Goal: Task Accomplishment & Management: Manage account settings

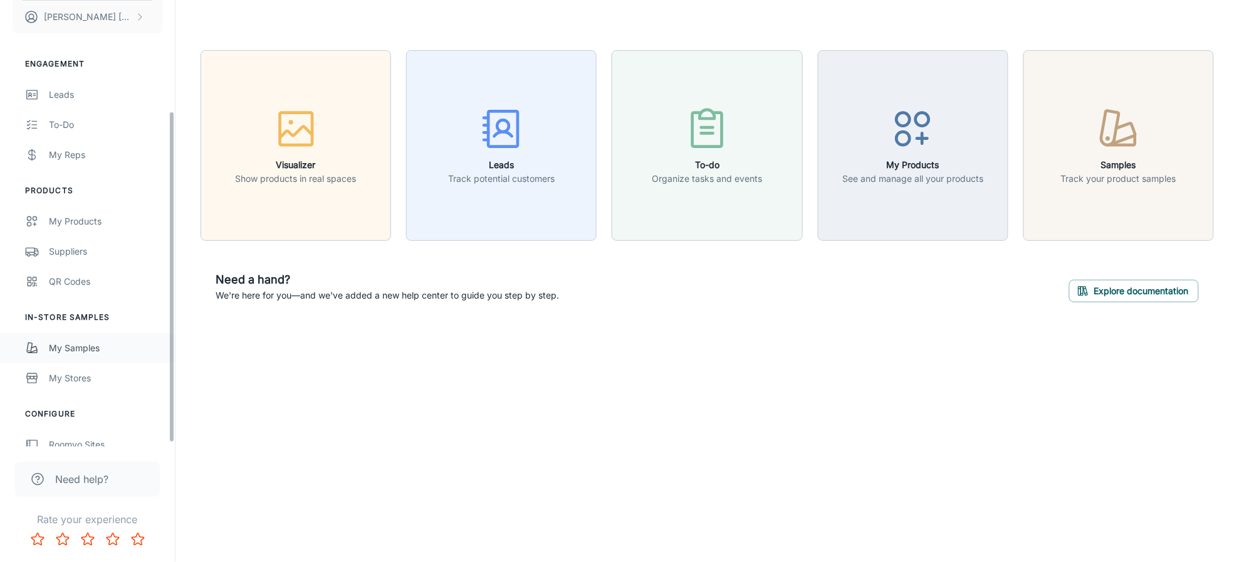
scroll to position [155, 0]
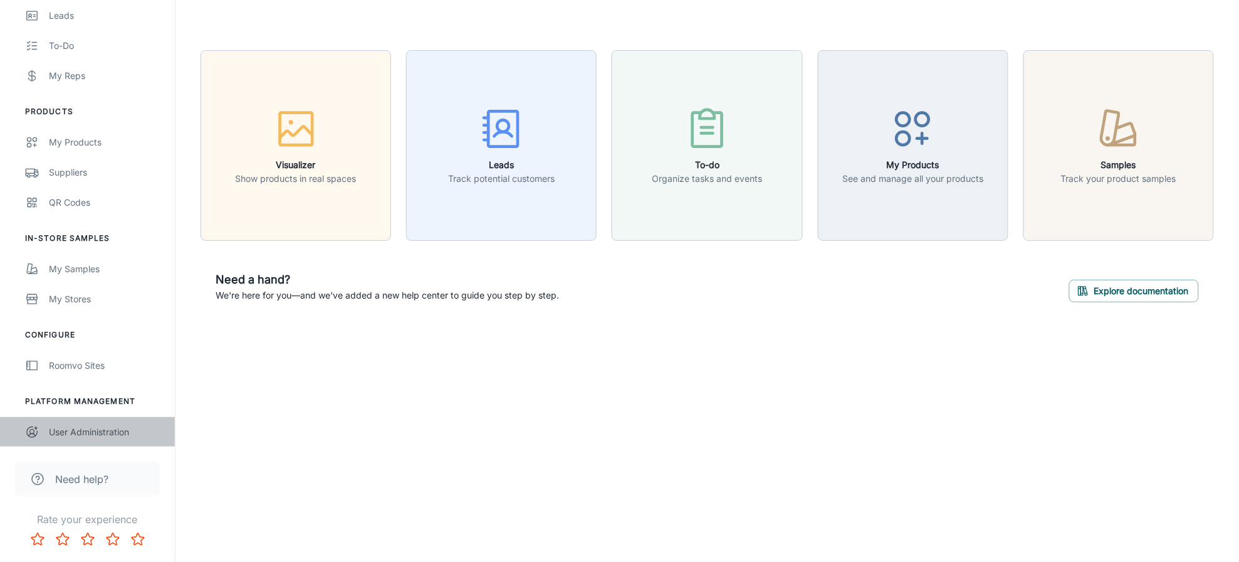
click at [104, 421] on link "User Administration" at bounding box center [87, 432] width 175 height 30
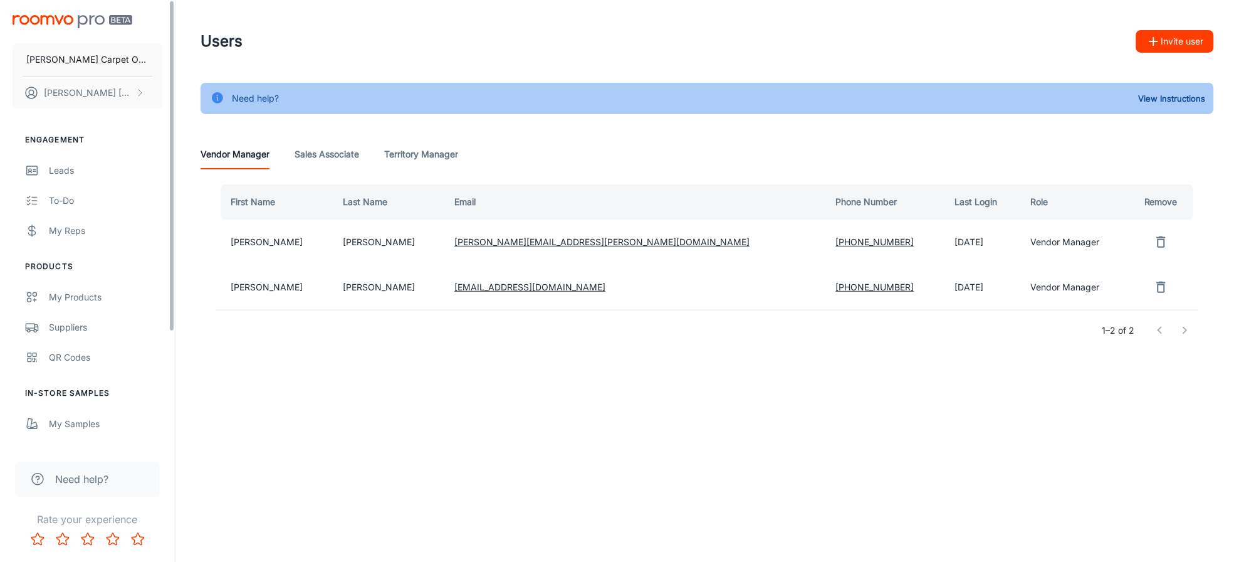
click at [82, 19] on img "scrollable content" at bounding box center [73, 21] width 120 height 13
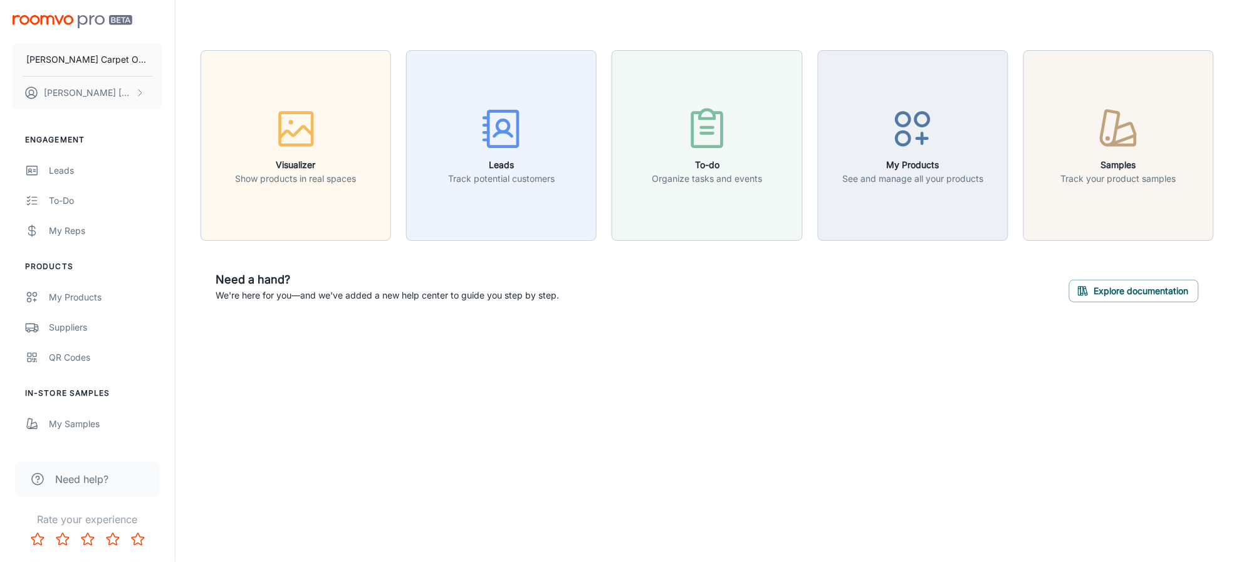
click at [657, 348] on div "Visualizer Show products in real spaces Leads Track potential customers To-do O…" at bounding box center [708, 183] width 1064 height 367
click at [255, 413] on div "[PERSON_NAME] Carpet One Floor & Home [PERSON_NAME] Engagement Leads To-do My R…" at bounding box center [619, 281] width 1239 height 562
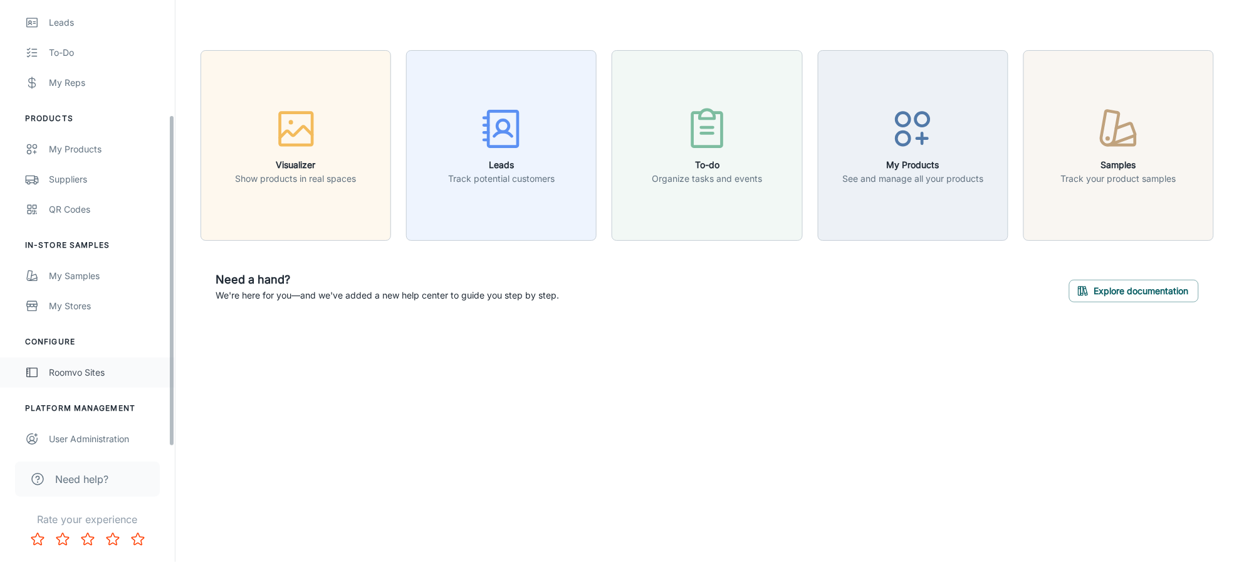
scroll to position [155, 0]
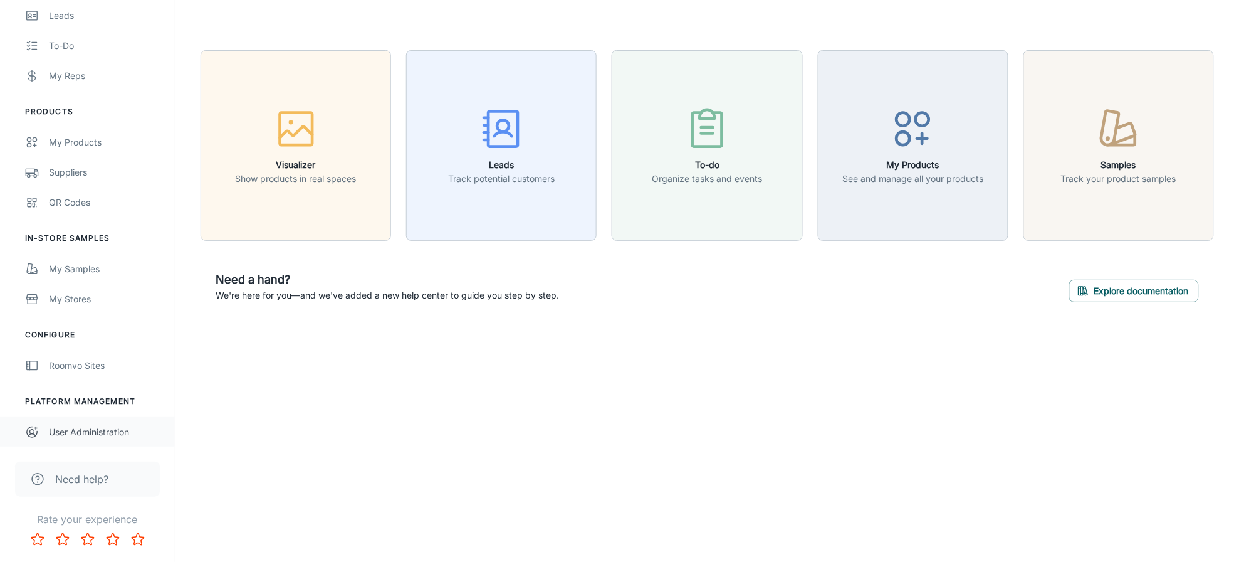
click at [95, 426] on div "User Administration" at bounding box center [105, 432] width 113 height 14
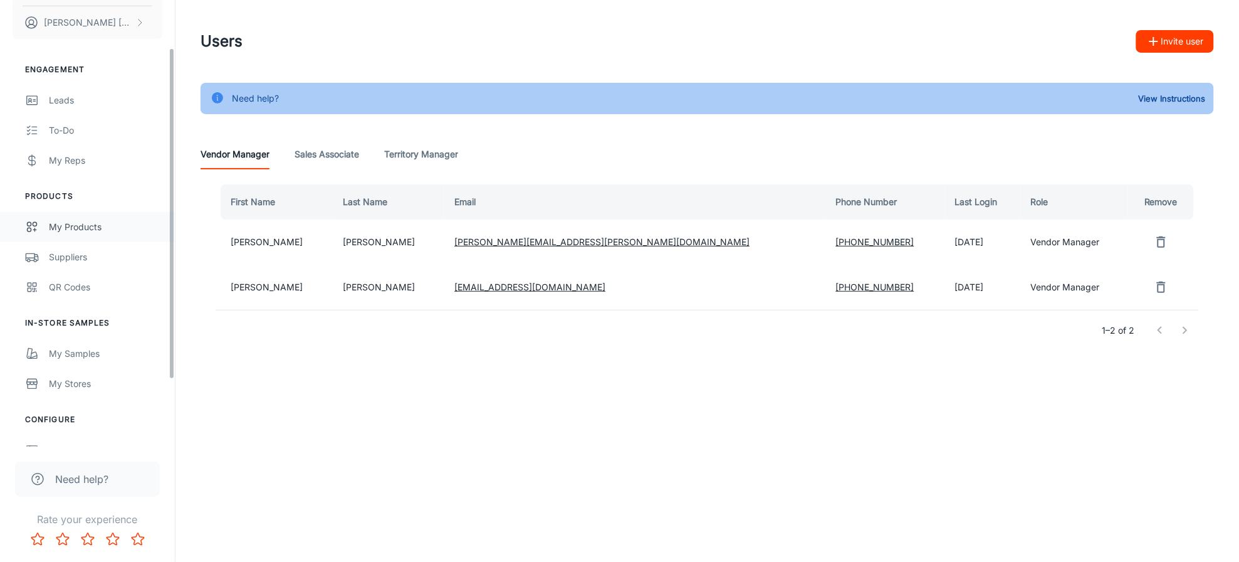
scroll to position [65, 0]
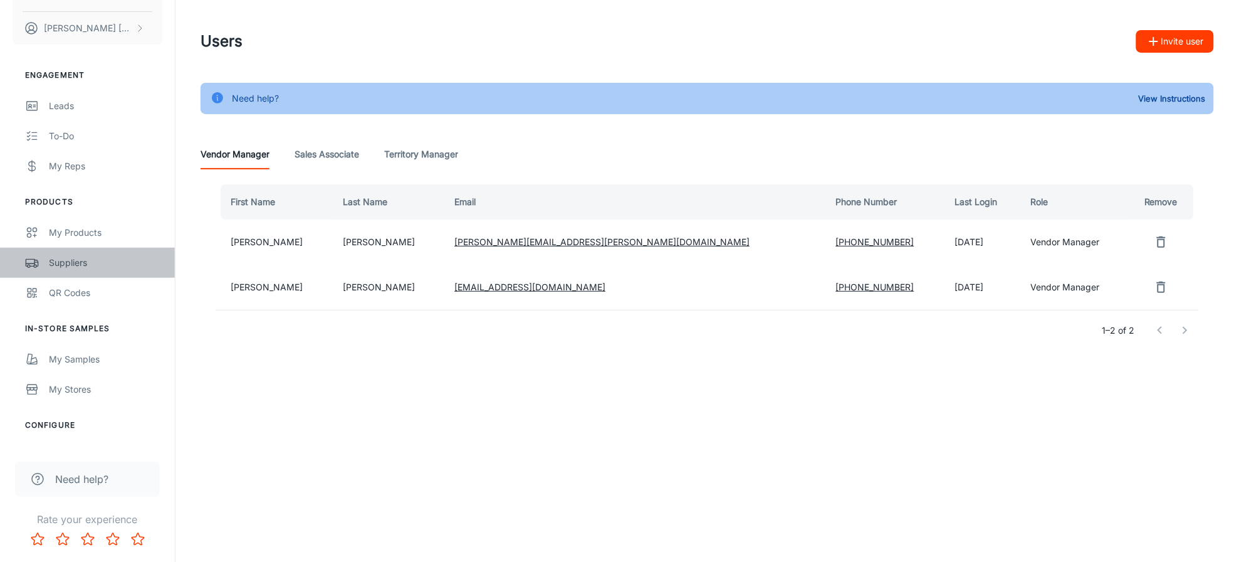
click at [86, 259] on div "Suppliers" at bounding box center [105, 263] width 113 height 14
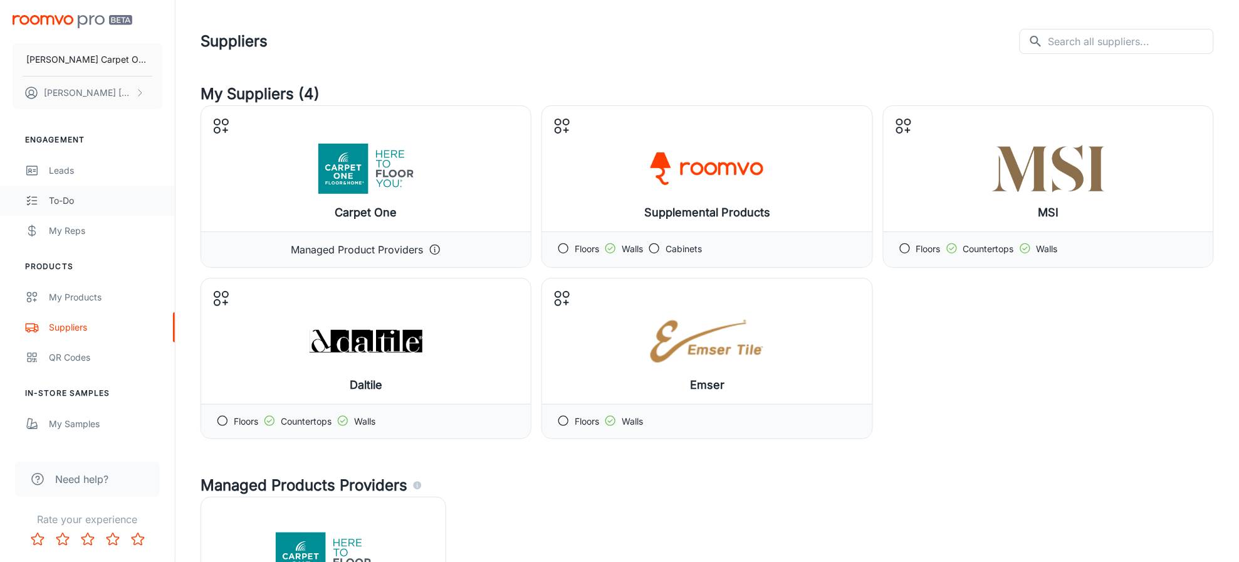
click at [74, 202] on div "To-do" at bounding box center [105, 201] width 113 height 14
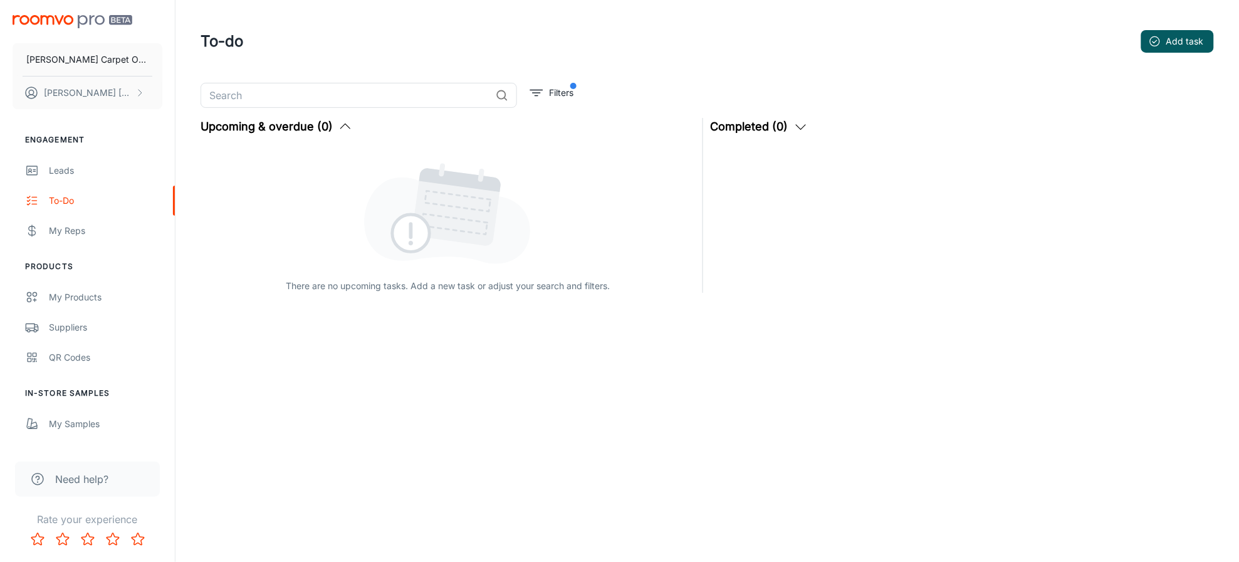
click at [732, 59] on header "To-do Add task" at bounding box center [708, 41] width 1044 height 83
click at [1191, 39] on button "Add task" at bounding box center [1178, 41] width 73 height 23
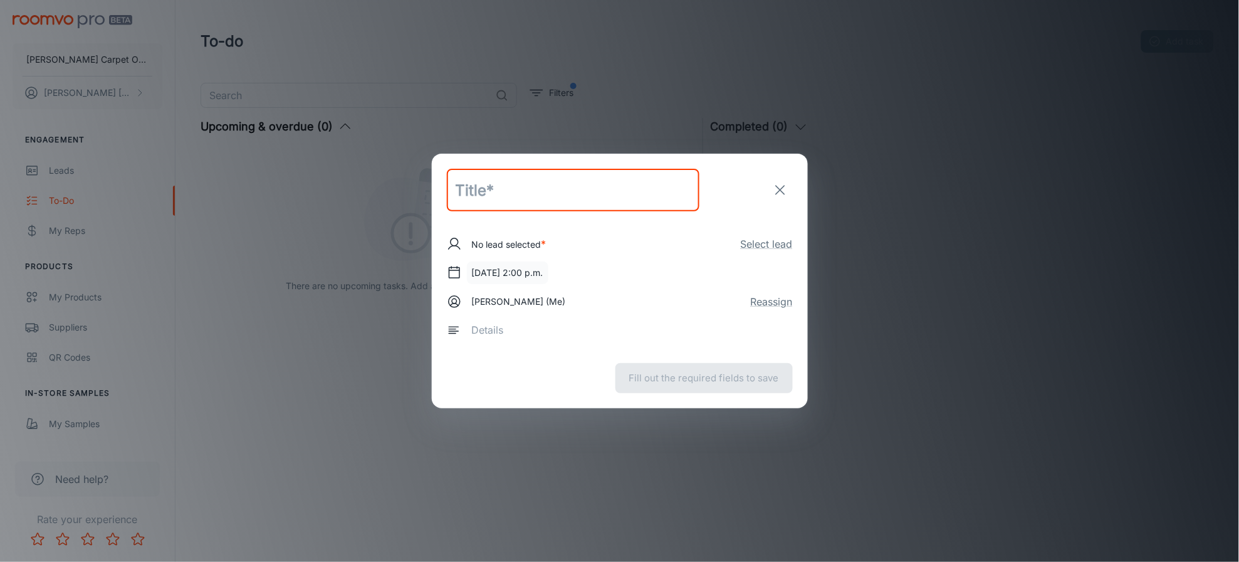
click at [549, 270] on button "[DATE] 2:00 p.m." at bounding box center [507, 272] width 81 height 23
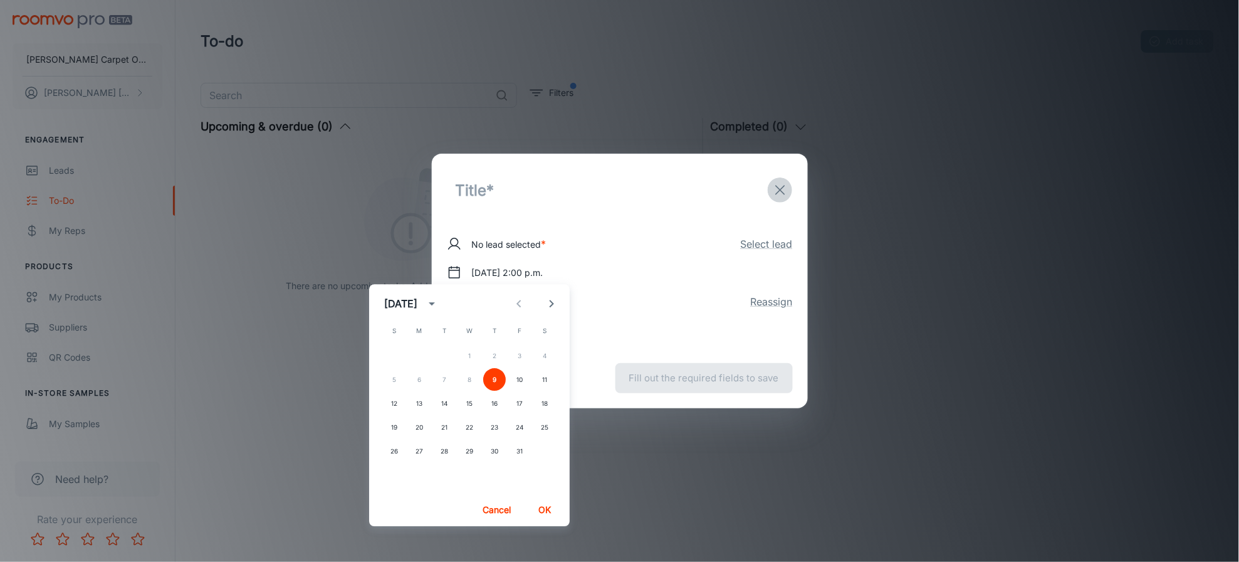
click at [785, 192] on icon "exit" at bounding box center [780, 189] width 15 height 15
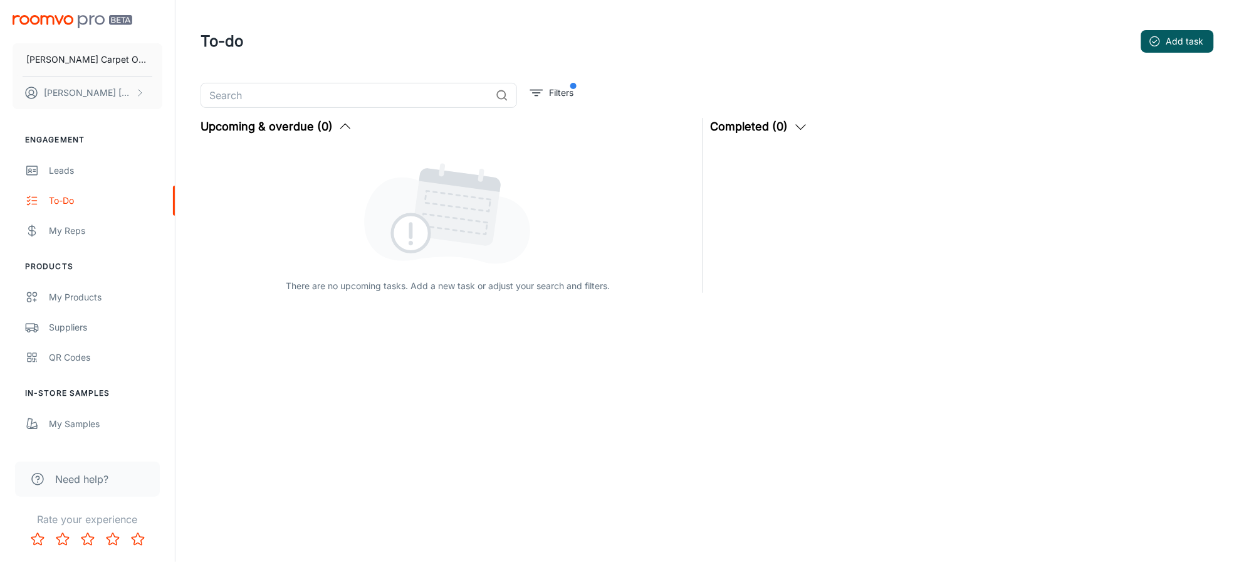
click at [772, 73] on header "To-do Add task" at bounding box center [708, 41] width 1044 height 83
click at [86, 174] on div "Leads" at bounding box center [105, 171] width 113 height 14
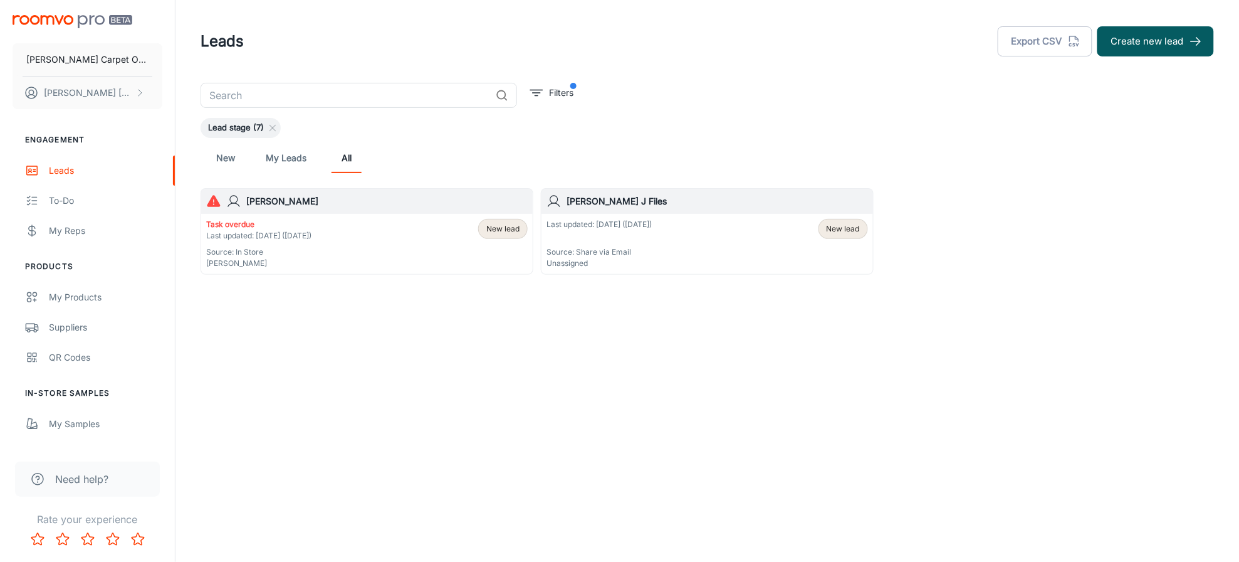
click at [852, 74] on header "Leads Export CSV Create new lead" at bounding box center [708, 41] width 1044 height 83
click at [401, 248] on div "Task overdue Last updated: [DATE] ([DATE]) Source: In Store [PERSON_NAME] New l…" at bounding box center [367, 244] width 322 height 50
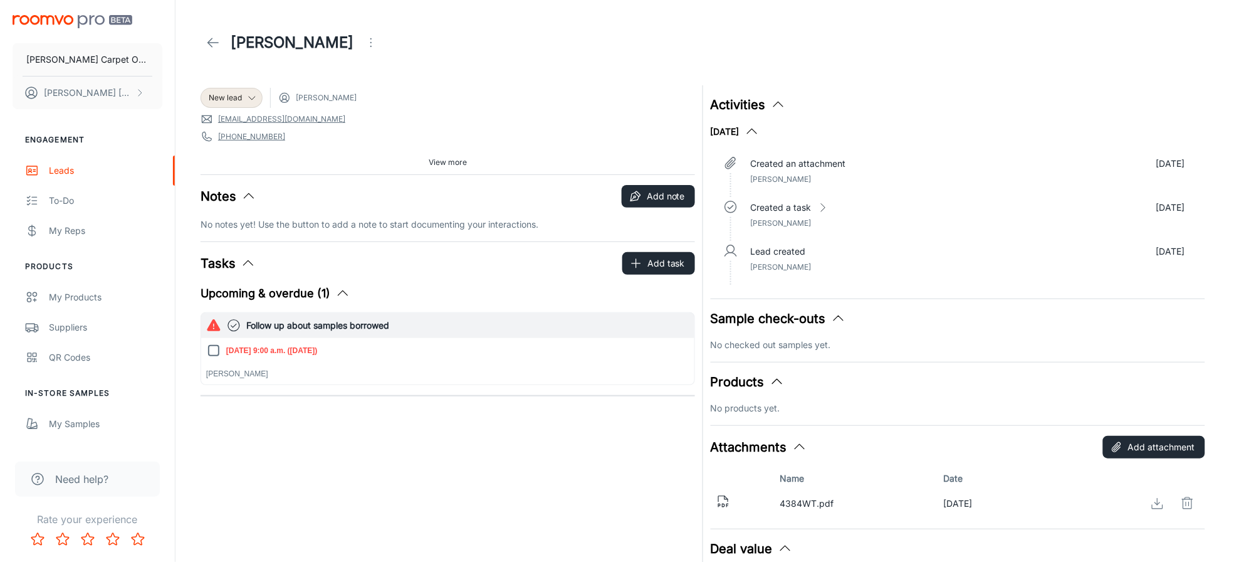
click at [700, 229] on div at bounding box center [699, 356] width 8 height 557
click at [613, 482] on div "New lead [PERSON_NAME] [EMAIL_ADDRESS][DOMAIN_NAME] [PHONE_NUMBER] 20511 [STREE…" at bounding box center [444, 356] width 502 height 557
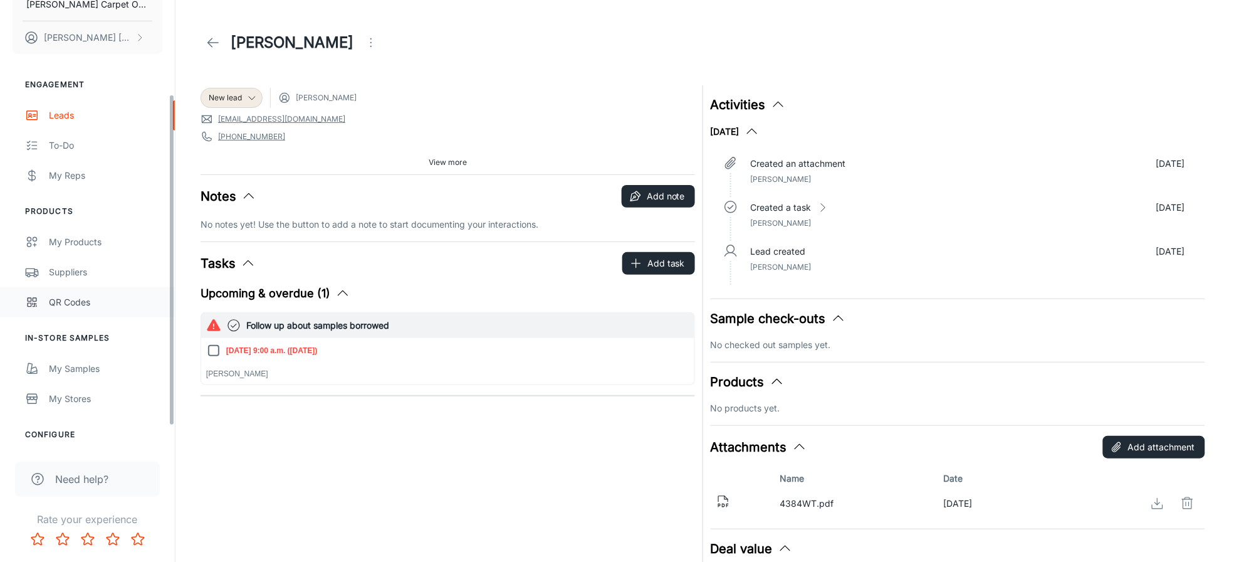
scroll to position [155, 0]
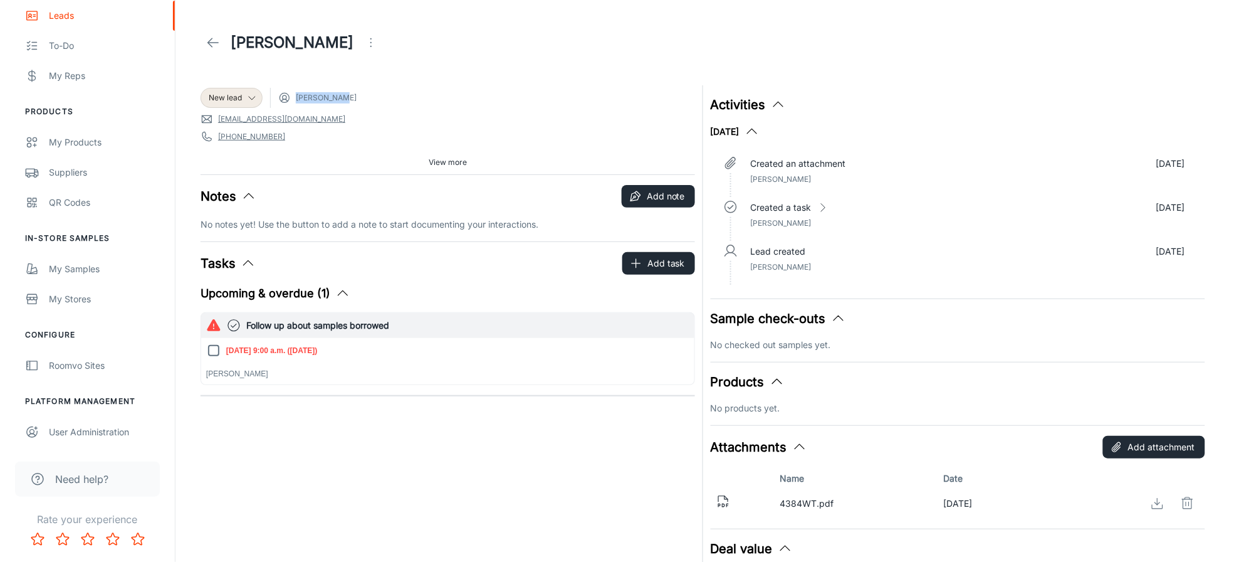
drag, startPoint x: 298, startPoint y: 98, endPoint x: 365, endPoint y: 91, distance: 67.4
click at [365, 91] on div "New lead [PERSON_NAME]" at bounding box center [448, 98] width 495 height 20
click at [92, 262] on div "My Samples" at bounding box center [105, 269] width 113 height 14
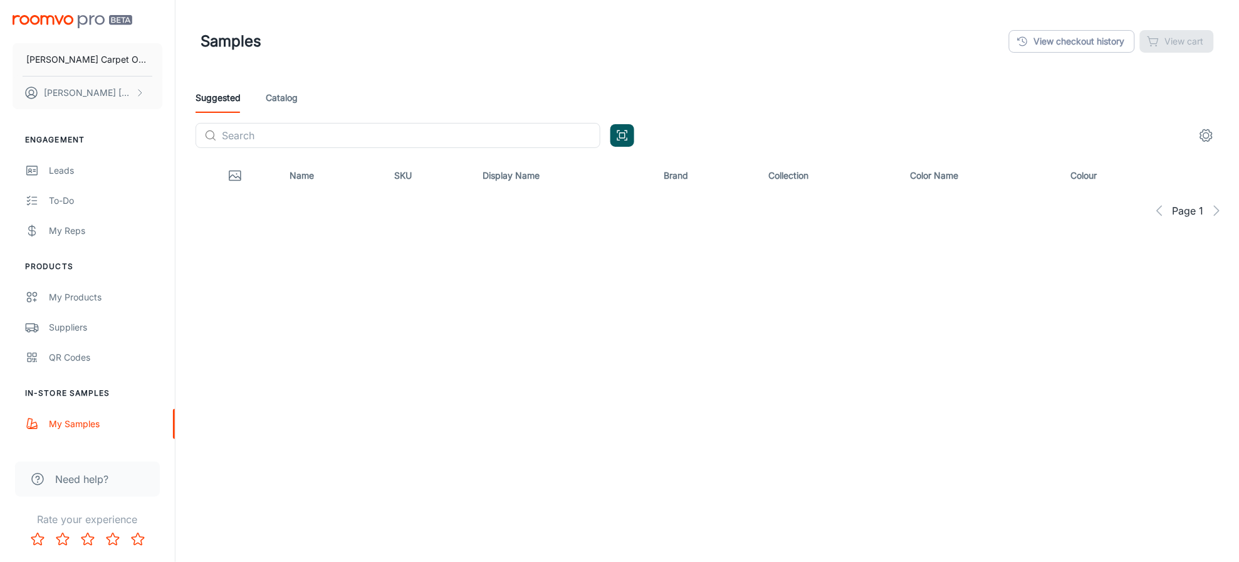
click at [829, 107] on div "Suggested Catalog" at bounding box center [708, 98] width 1024 height 30
click at [263, 100] on div "Suggested Catalog" at bounding box center [708, 98] width 1024 height 30
click at [293, 100] on link "Catalog" at bounding box center [282, 98] width 32 height 30
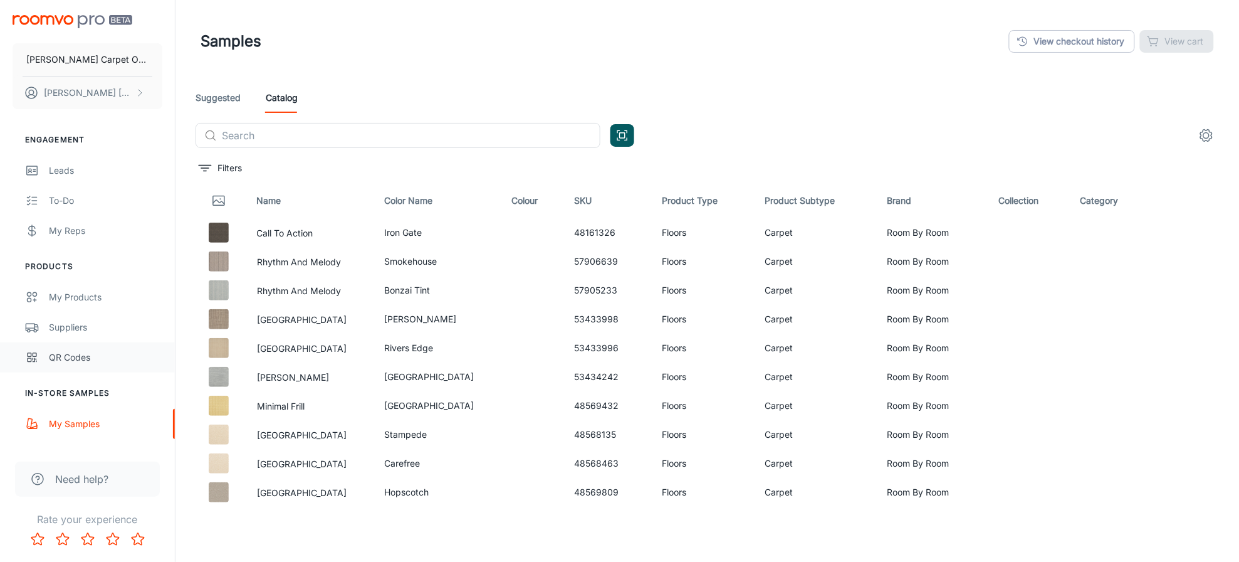
click at [68, 355] on div "QR Codes" at bounding box center [105, 357] width 113 height 14
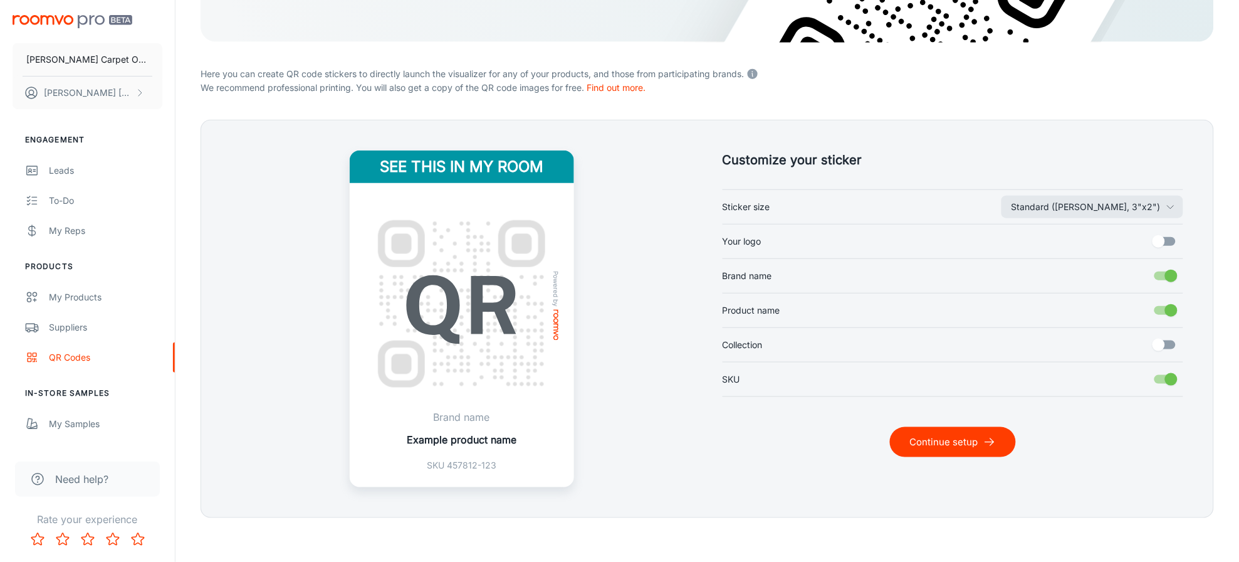
scroll to position [275, 0]
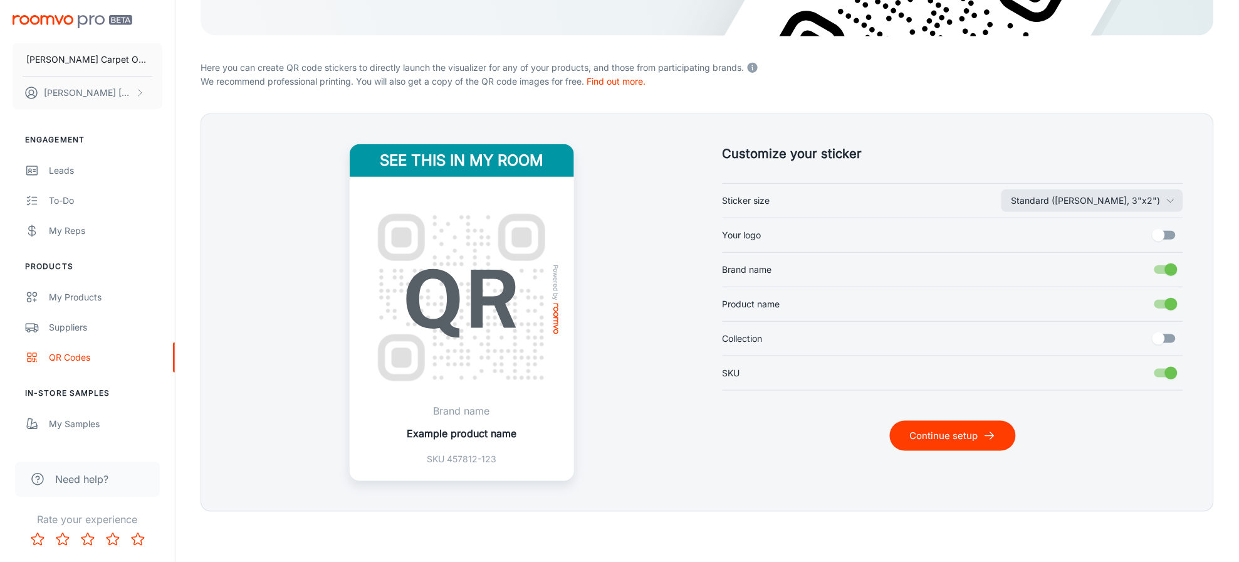
click at [1169, 236] on input "Your logo" at bounding box center [1158, 235] width 71 height 24
checkbox input "true"
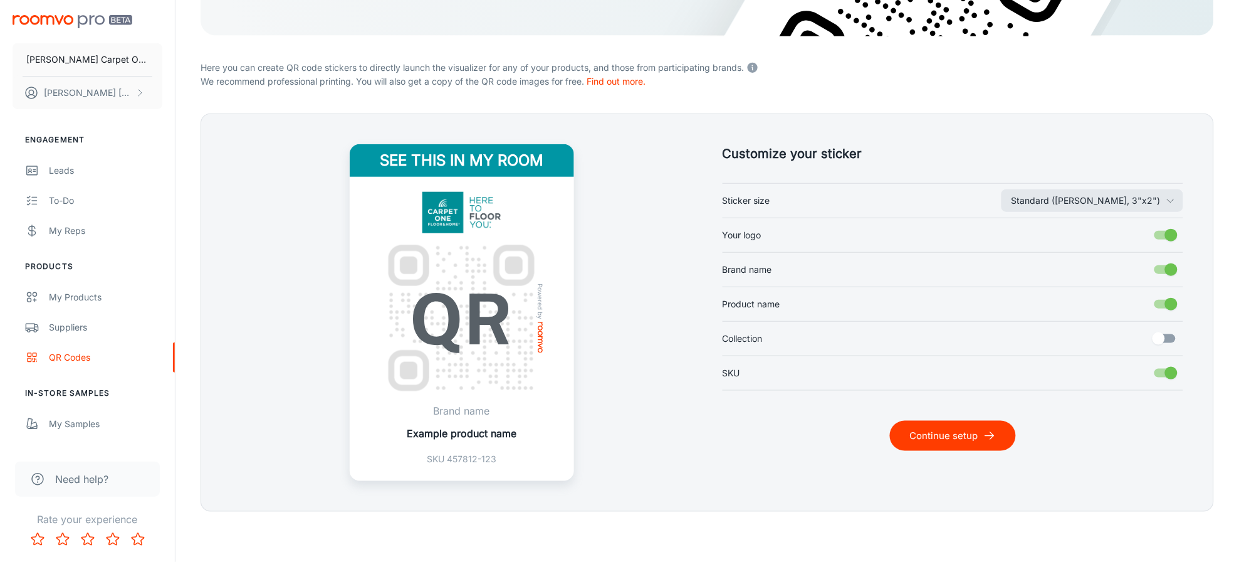
click at [967, 427] on button "Continue setup" at bounding box center [953, 436] width 126 height 30
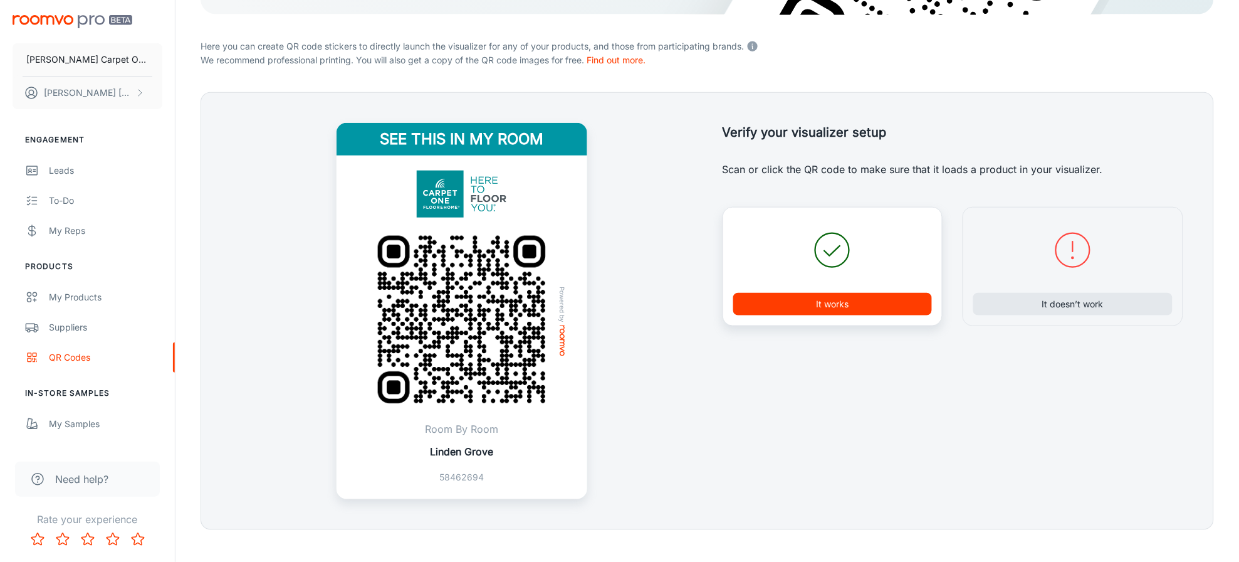
scroll to position [297, 0]
click at [481, 307] on img at bounding box center [462, 319] width 204 height 204
click at [894, 66] on form "LAUNCH ROOMVO FROM YOUR SAMPLES Here you can create QR code stickers to directl…" at bounding box center [708, 157] width 1014 height 743
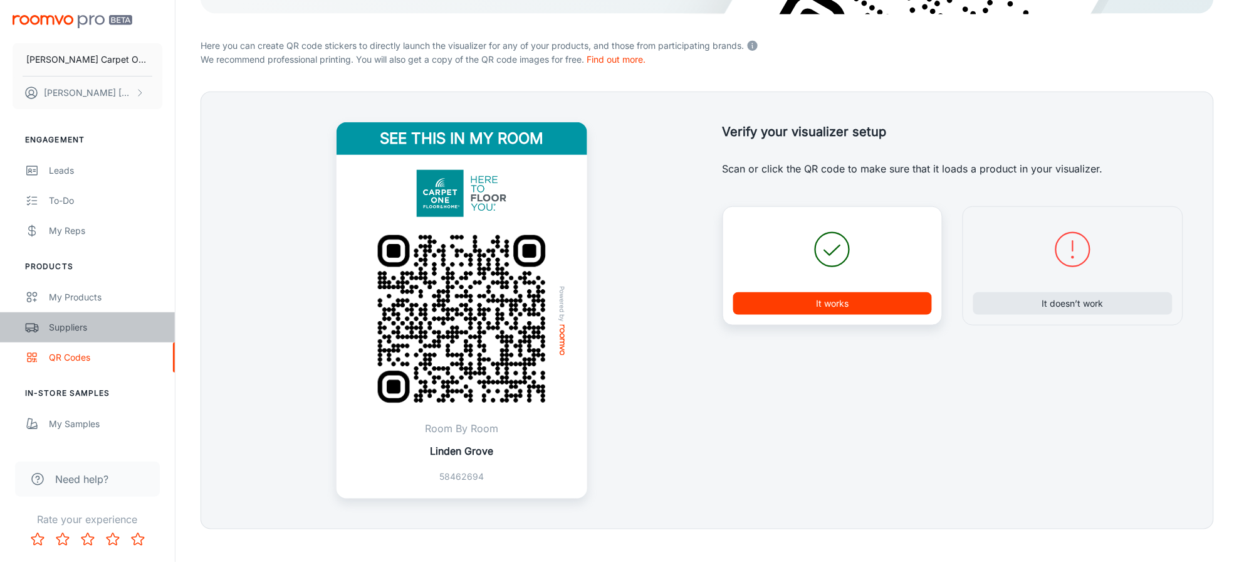
click at [70, 325] on div "Suppliers" at bounding box center [105, 327] width 113 height 14
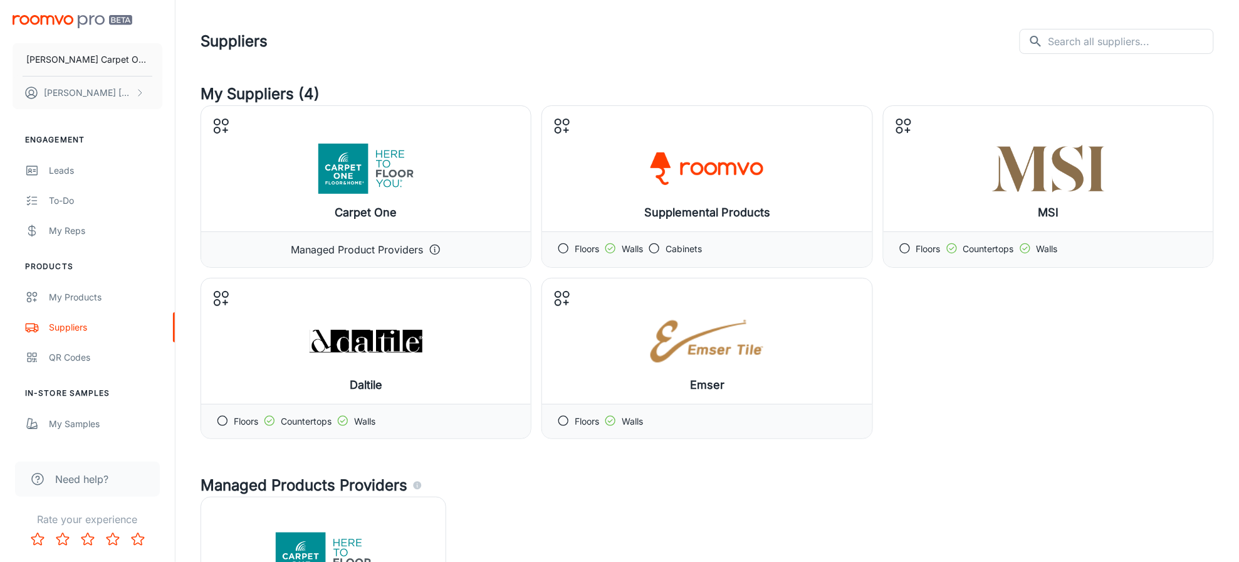
click at [939, 351] on div "Carpet One Configure Provider Managed Product Providers Supplemental Products M…" at bounding box center [708, 272] width 1014 height 334
click at [1105, 39] on input "text" at bounding box center [1132, 41] width 166 height 25
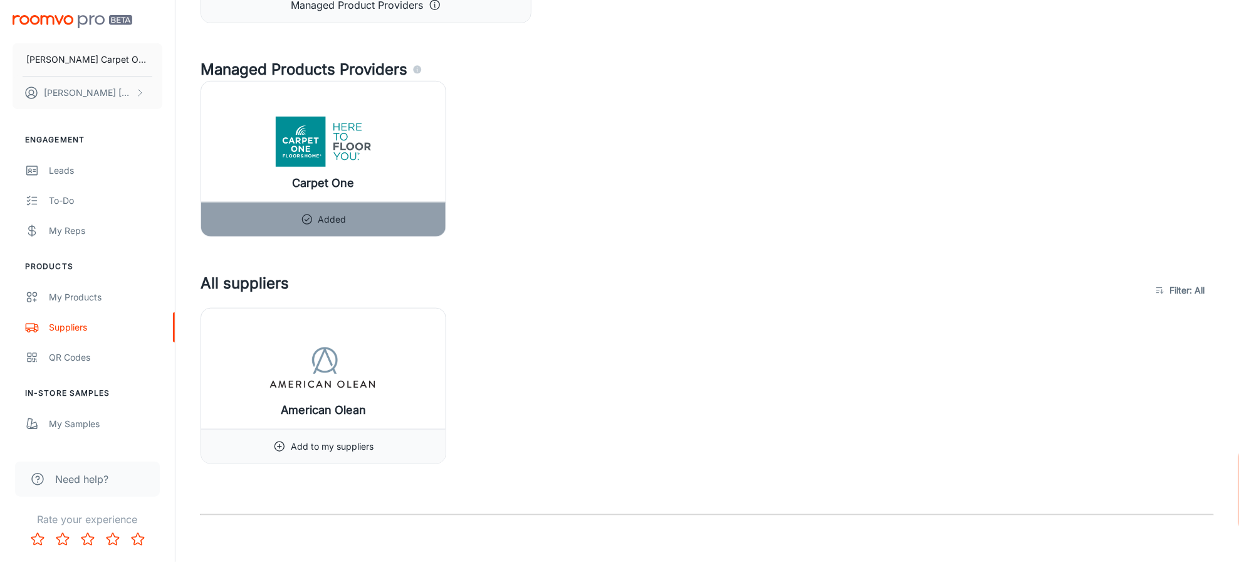
scroll to position [187, 0]
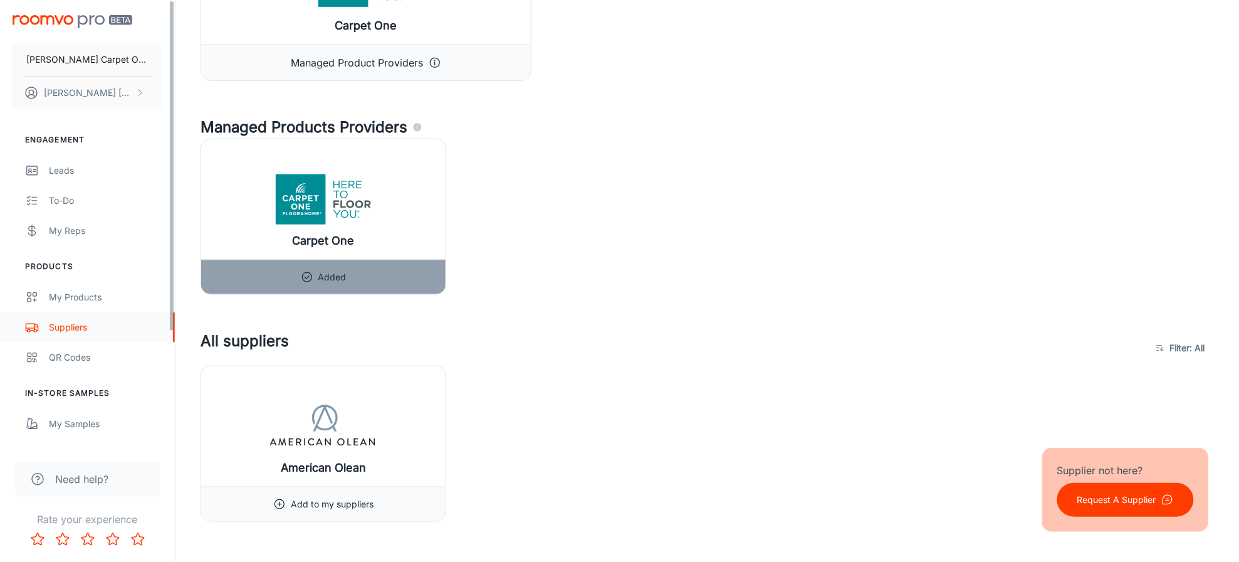
type input "american olean"
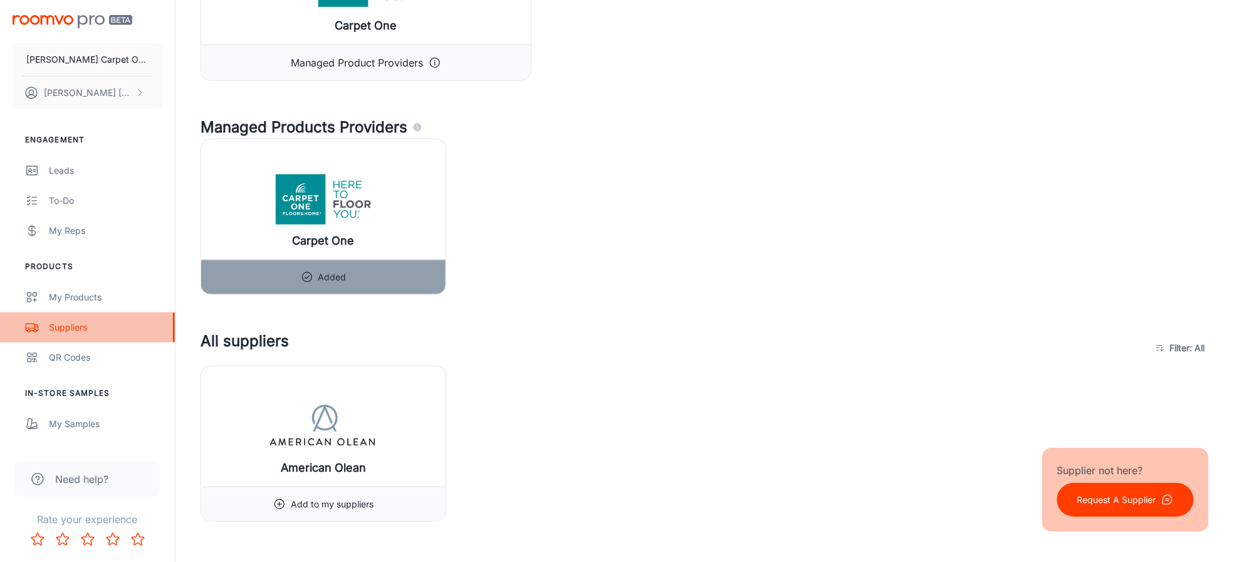
click at [92, 325] on div "Suppliers" at bounding box center [105, 327] width 113 height 14
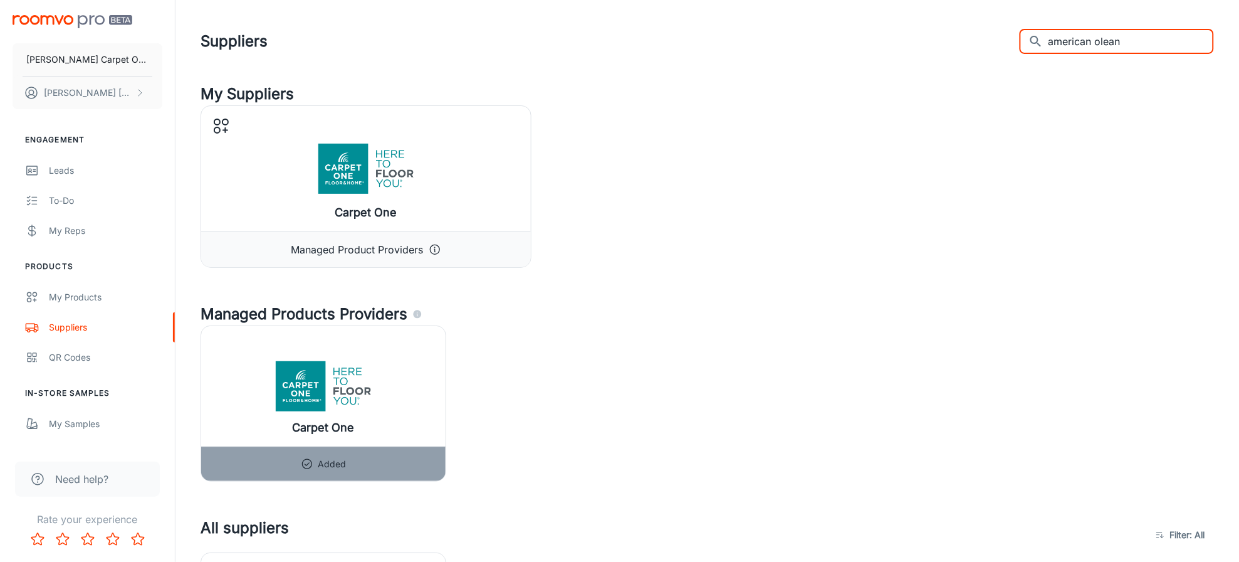
drag, startPoint x: 1155, startPoint y: 38, endPoint x: 930, endPoint y: 38, distance: 225.7
click at [930, 38] on div "Suppliers ​ american olean ​" at bounding box center [708, 41] width 1014 height 33
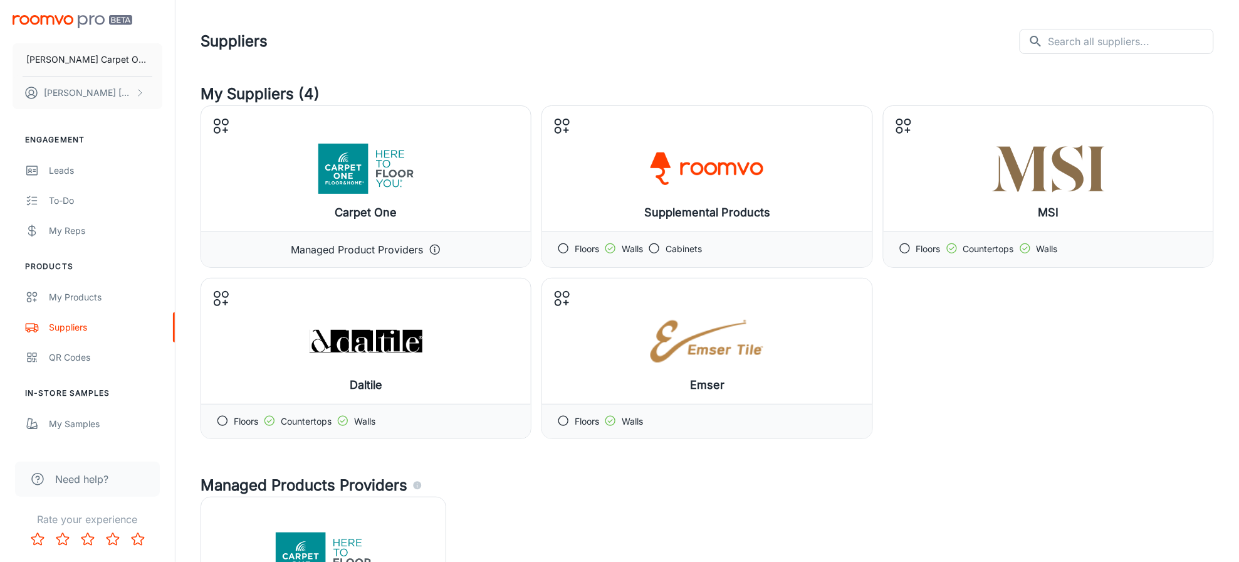
click at [757, 36] on div "Suppliers ​ ​" at bounding box center [708, 41] width 1014 height 33
click at [1111, 43] on input "text" at bounding box center [1132, 41] width 166 height 25
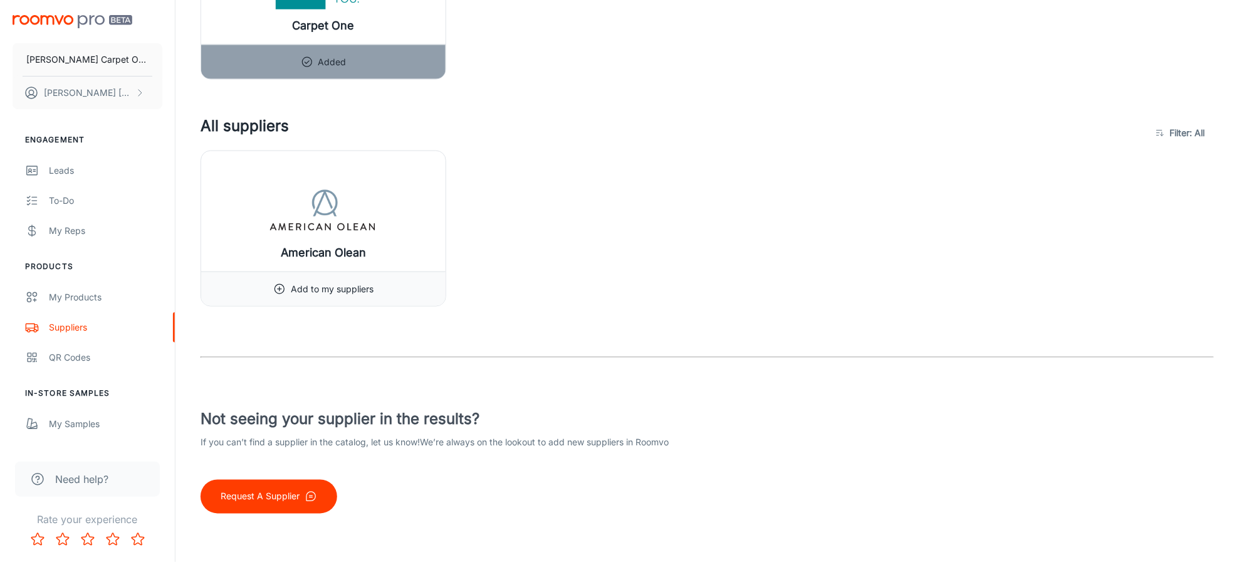
scroll to position [404, 0]
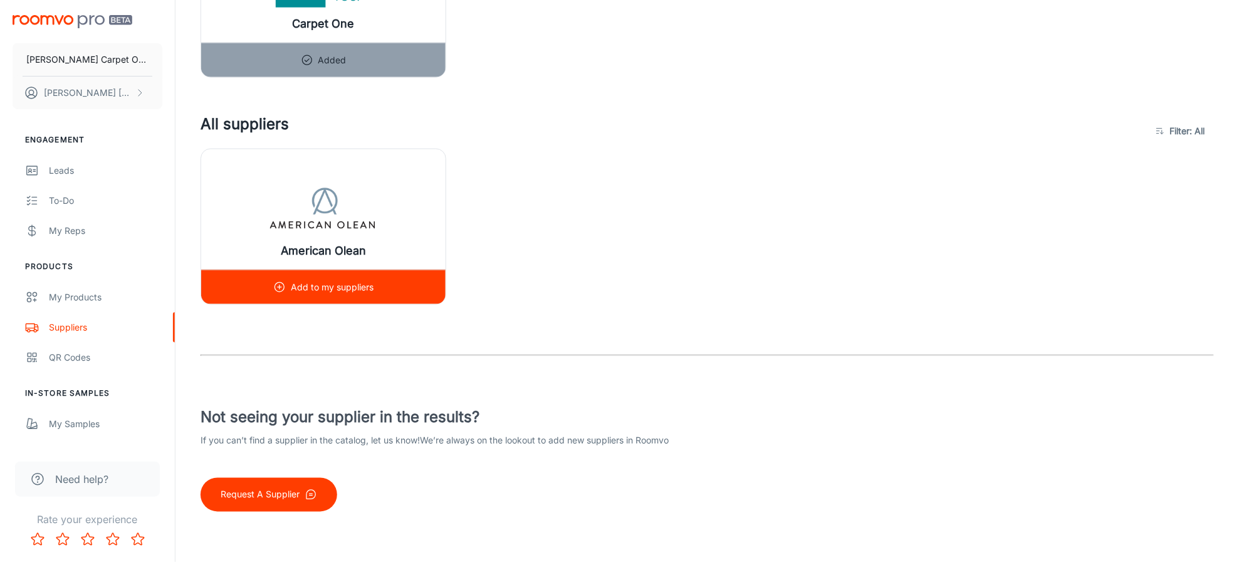
type input "american"
click at [338, 287] on p "Add to my suppliers" at bounding box center [332, 287] width 83 height 14
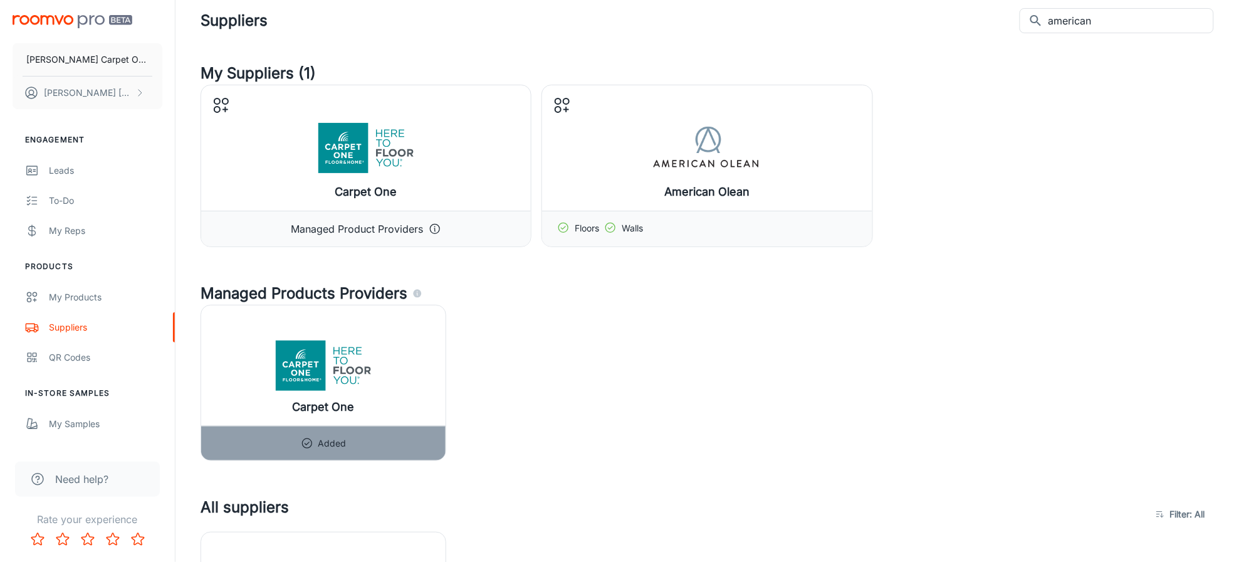
scroll to position [0, 0]
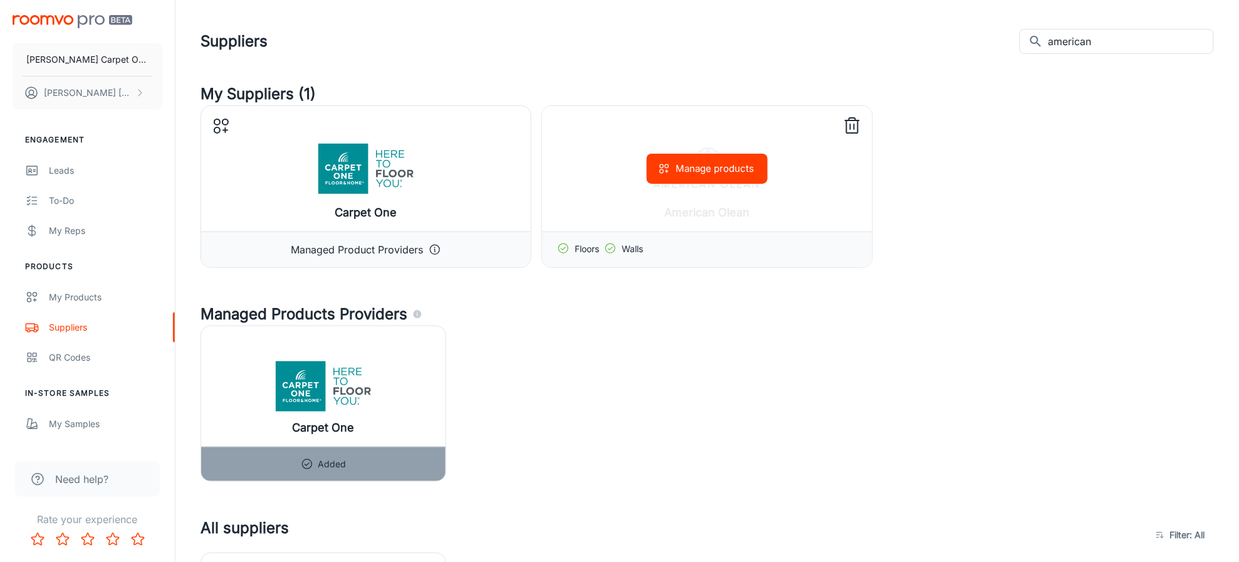
click at [716, 168] on button "Manage products" at bounding box center [707, 169] width 121 height 30
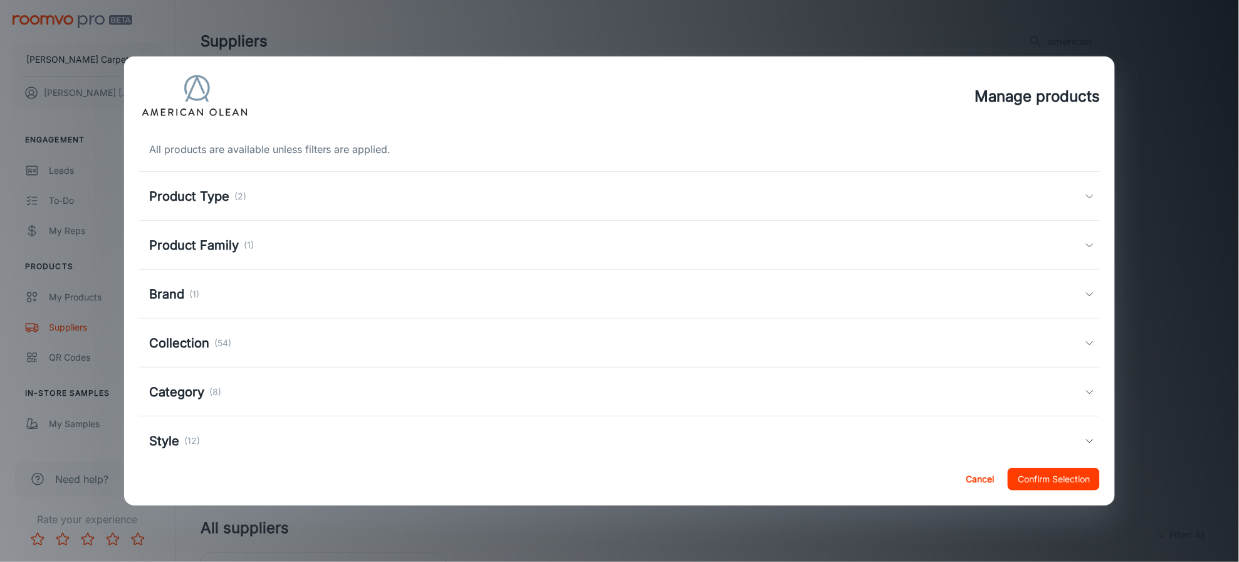
click at [435, 334] on div "Collection (54)" at bounding box center [617, 343] width 937 height 19
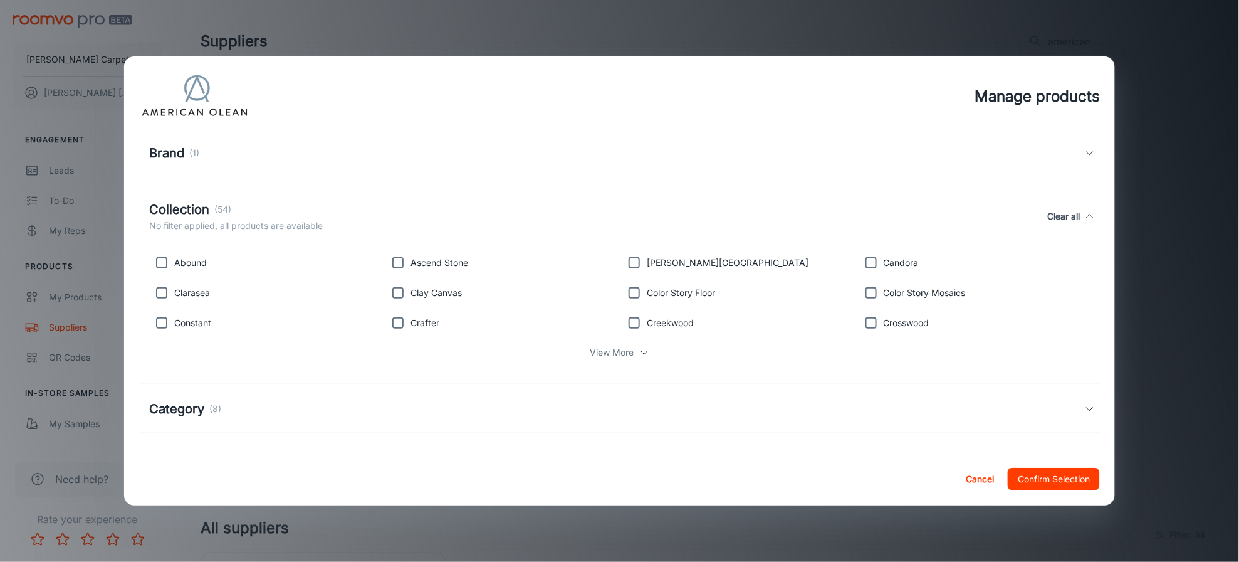
scroll to position [160, 0]
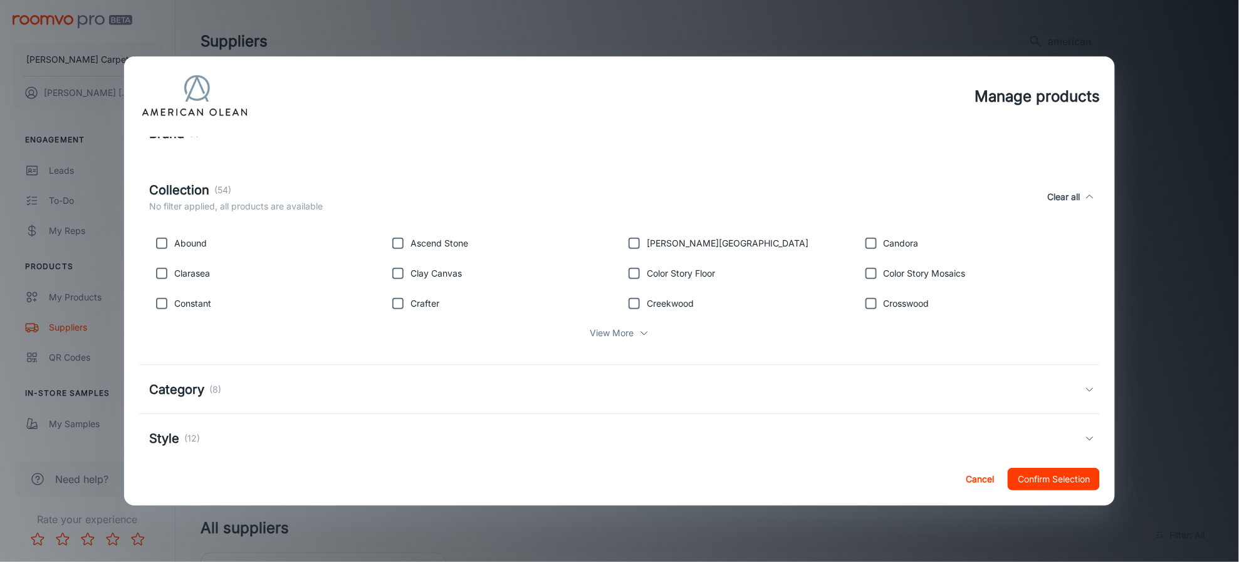
click at [635, 334] on div "View More" at bounding box center [620, 333] width 942 height 24
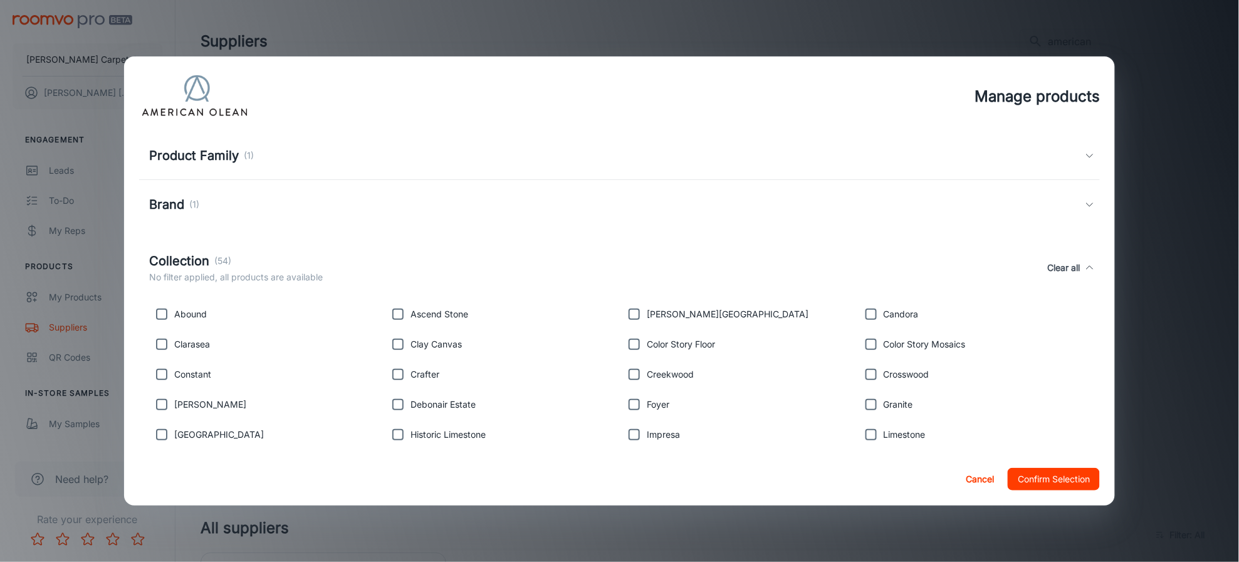
scroll to position [6, 0]
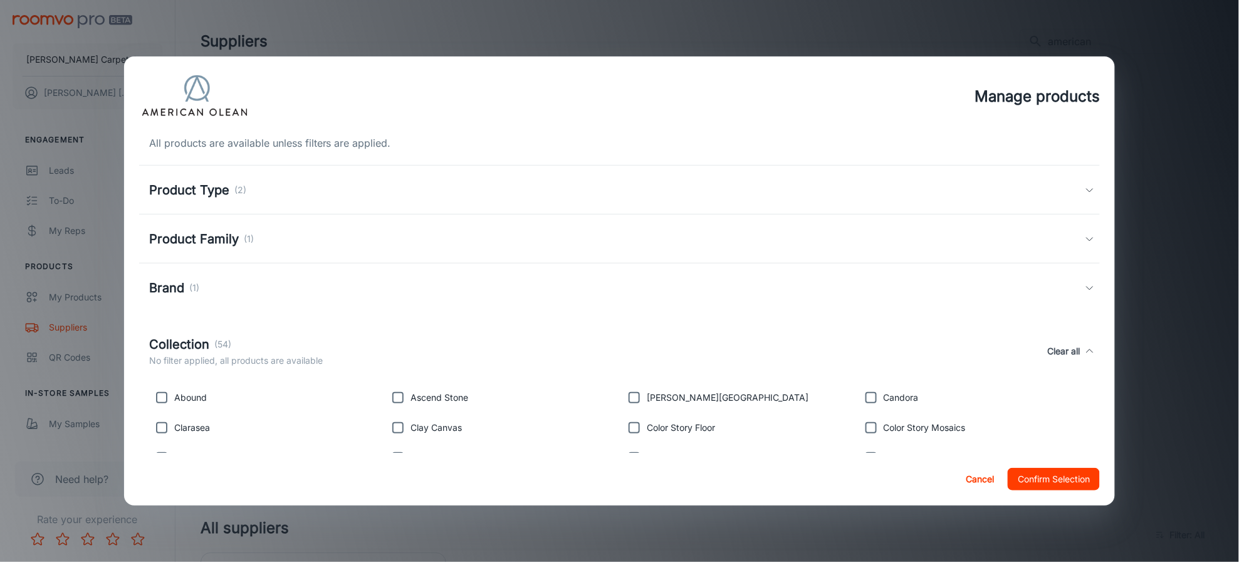
click at [483, 198] on div "Product Type (2)" at bounding box center [617, 190] width 937 height 19
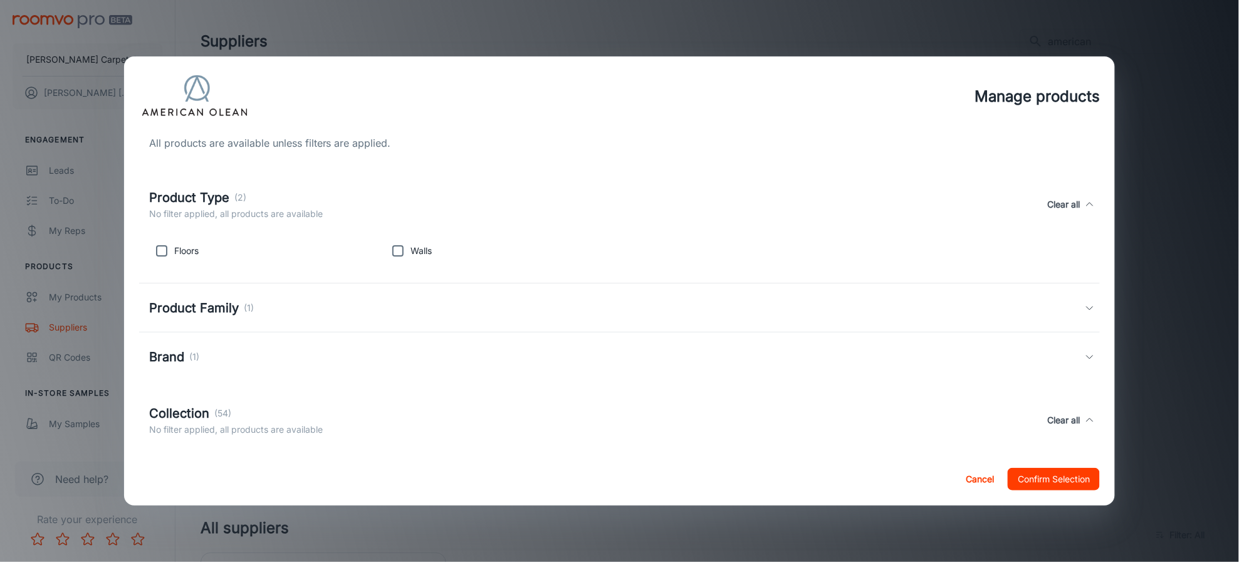
click at [155, 254] on input "checkbox" at bounding box center [161, 250] width 25 height 25
click at [152, 248] on input "checkbox" at bounding box center [161, 250] width 25 height 25
click at [149, 256] on input "checkbox" at bounding box center [161, 250] width 25 height 25
checkbox input "true"
click at [392, 254] on input "checkbox" at bounding box center [398, 250] width 25 height 25
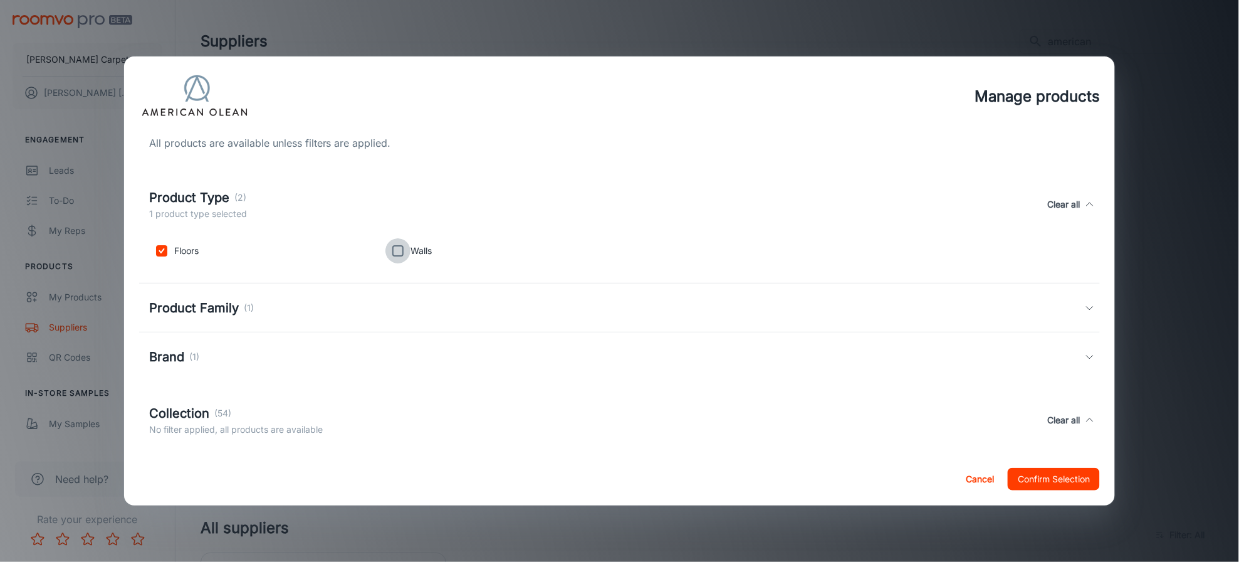
checkbox input "true"
drag, startPoint x: 173, startPoint y: 251, endPoint x: 184, endPoint y: 248, distance: 11.7
click at [172, 251] on input "checkbox" at bounding box center [161, 250] width 25 height 25
checkbox input "false"
click at [402, 246] on input "checkbox" at bounding box center [398, 250] width 25 height 25
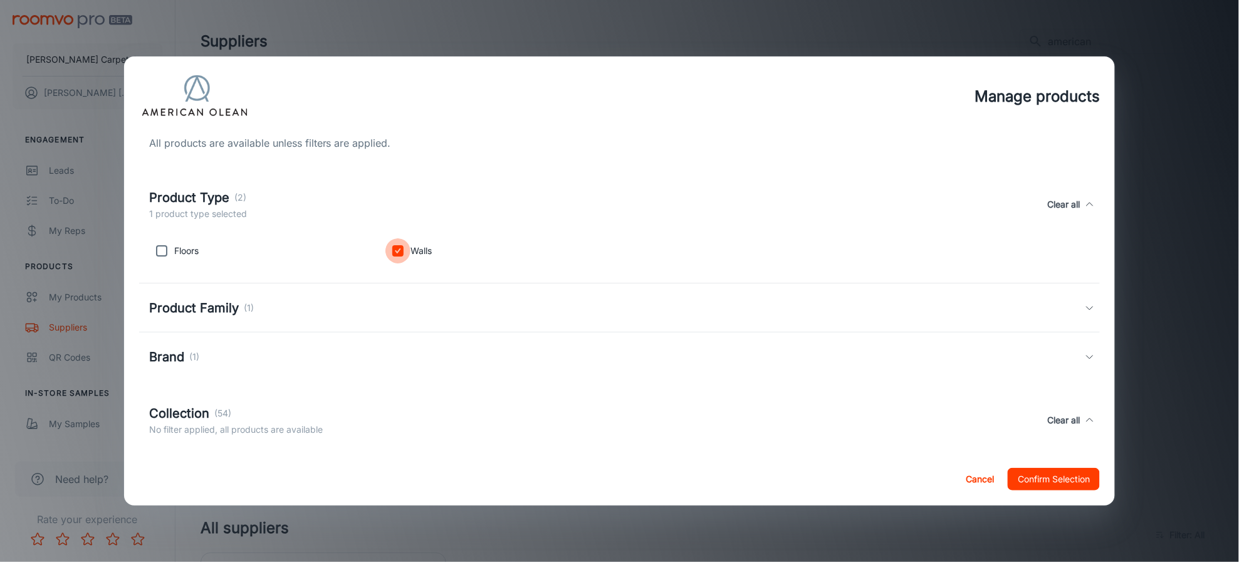
checkbox input "false"
click at [367, 207] on div "Product Type (2) No filter applied, all products are available Clear all" at bounding box center [617, 204] width 937 height 33
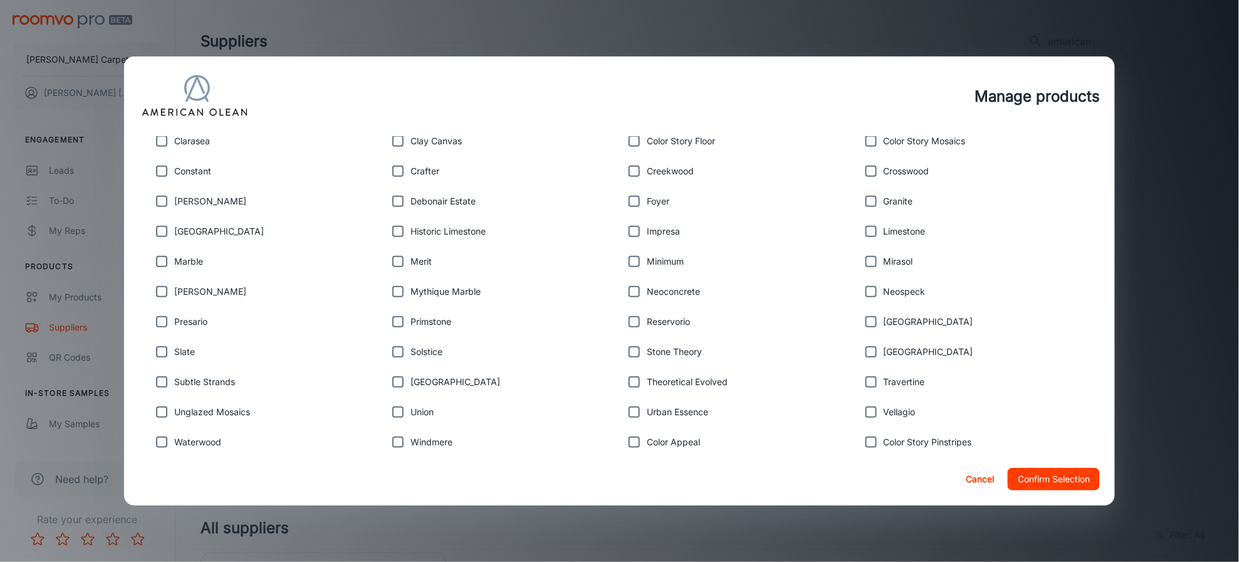
scroll to position [290, 0]
click at [395, 265] on input "checkbox" at bounding box center [398, 263] width 25 height 25
click at [419, 265] on p "Merit" at bounding box center [421, 264] width 21 height 14
click at [398, 261] on input "checkbox" at bounding box center [398, 263] width 25 height 25
checkbox input "false"
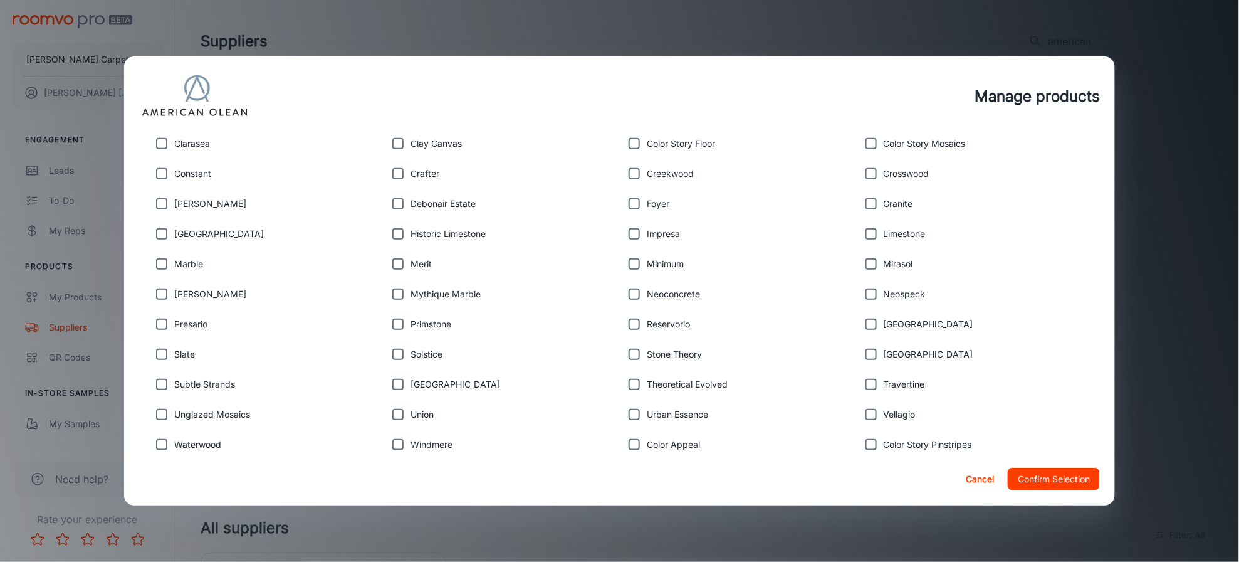
click at [975, 476] on button "Cancel" at bounding box center [980, 479] width 40 height 23
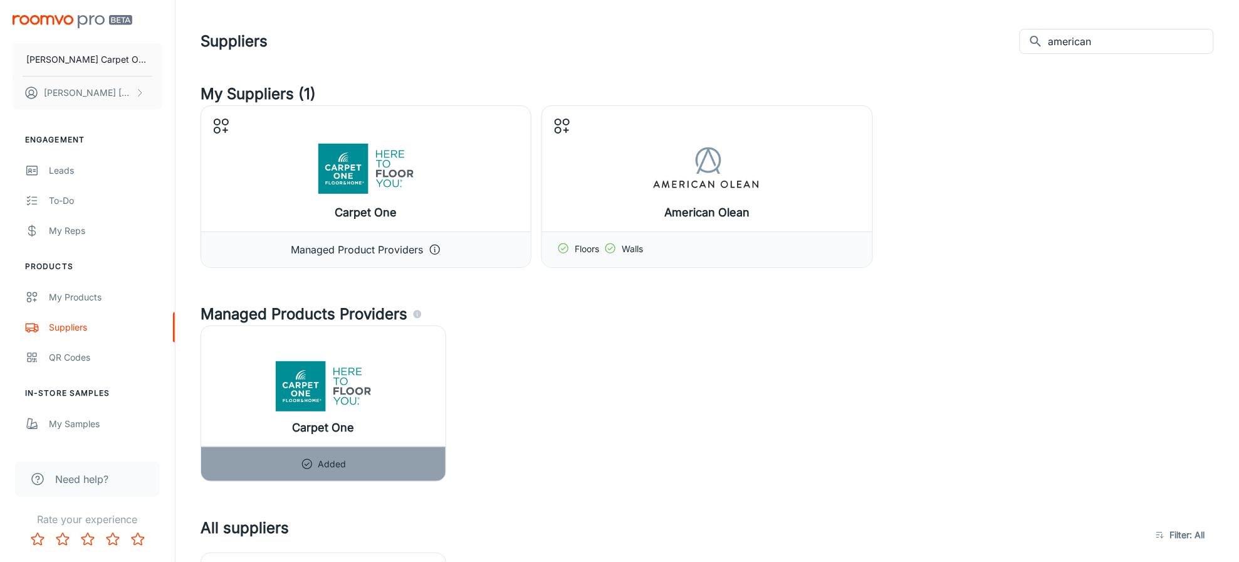
click at [968, 248] on div "Carpet One Configure Provider Managed Product Providers American Olean Manage p…" at bounding box center [708, 186] width 1014 height 162
drag, startPoint x: 1133, startPoint y: 43, endPoint x: 988, endPoint y: 34, distance: 145.7
click at [986, 34] on div "Suppliers ​ american ​" at bounding box center [708, 41] width 1014 height 33
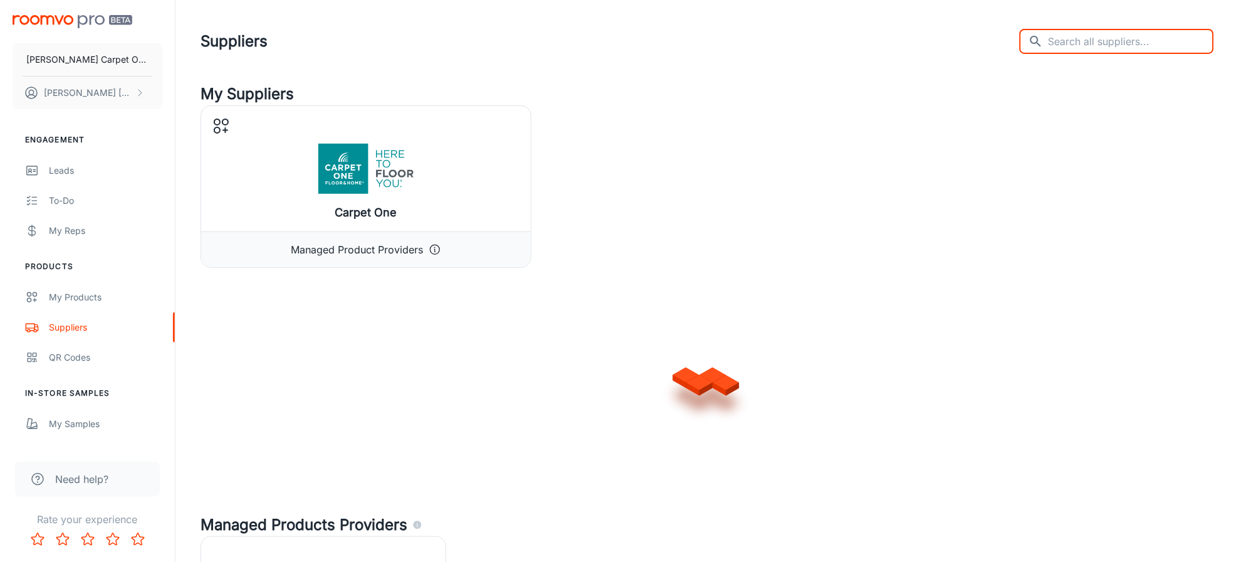
click at [902, 43] on div "Suppliers ​ ​" at bounding box center [708, 41] width 1014 height 33
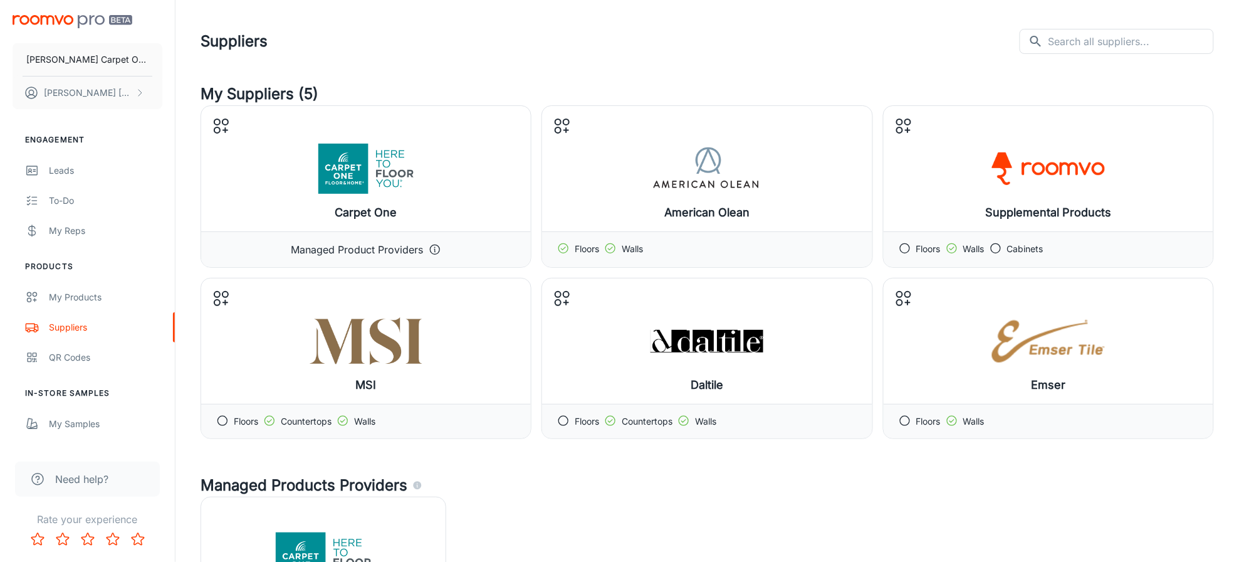
drag, startPoint x: 870, startPoint y: 51, endPoint x: 863, endPoint y: 53, distance: 6.8
click at [865, 45] on div "Suppliers ​ ​" at bounding box center [708, 41] width 1014 height 33
click at [652, 69] on header "Suppliers ​ ​" at bounding box center [708, 41] width 1044 height 83
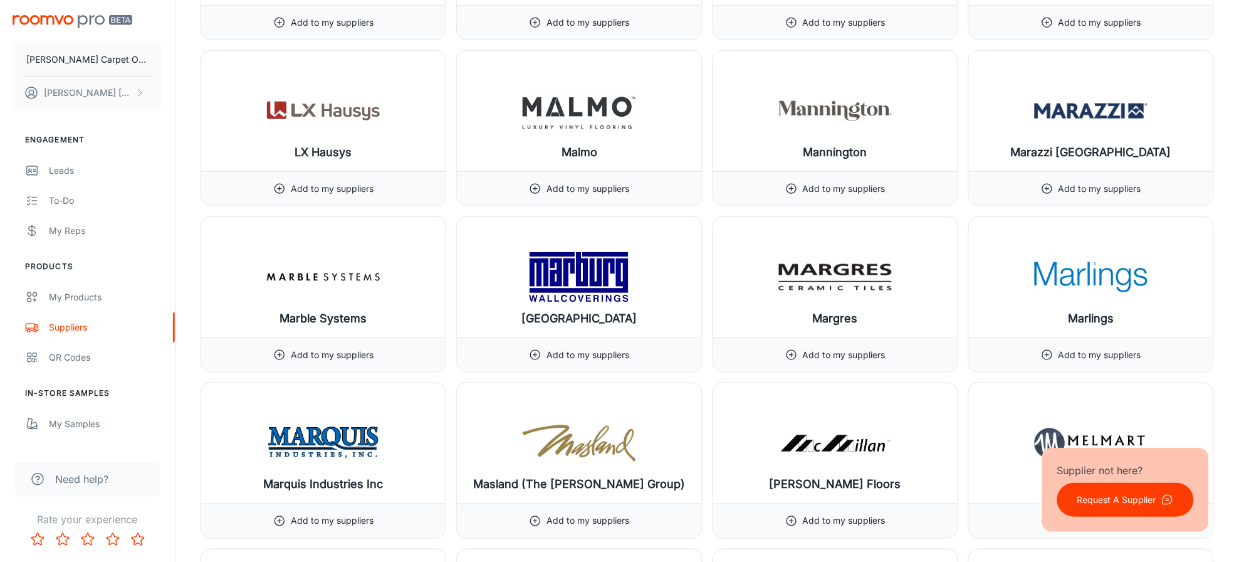
scroll to position [10673, 0]
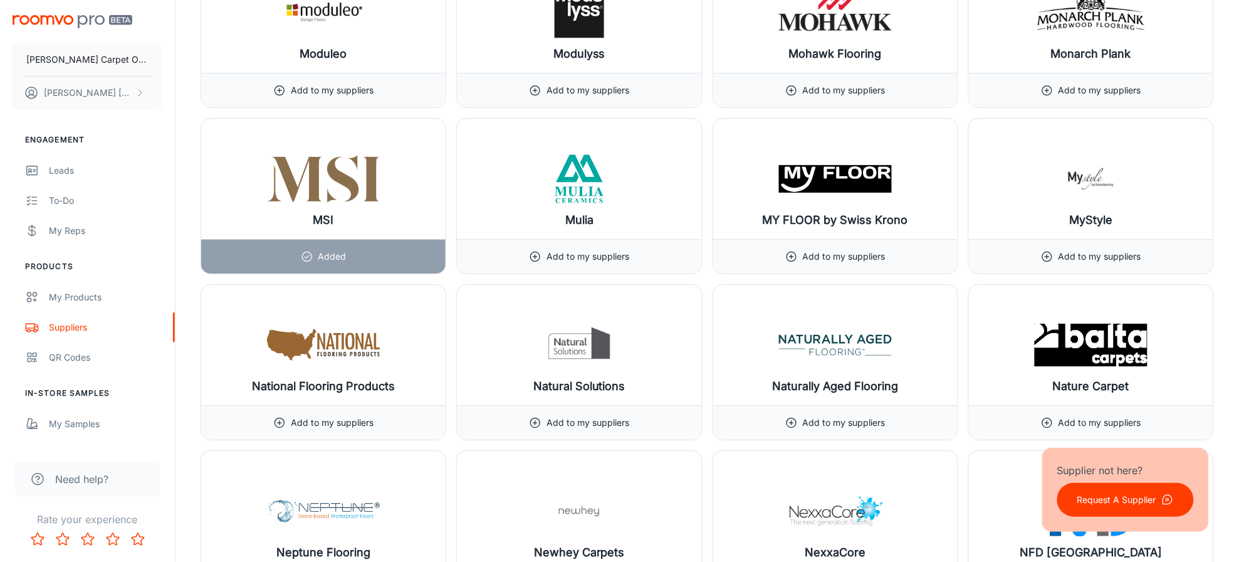
click at [705, 293] on div "Naturally Aged Flooring Add to my suppliers" at bounding box center [831, 357] width 256 height 166
click at [1130, 500] on p "Request A Supplier" at bounding box center [1117, 500] width 79 height 14
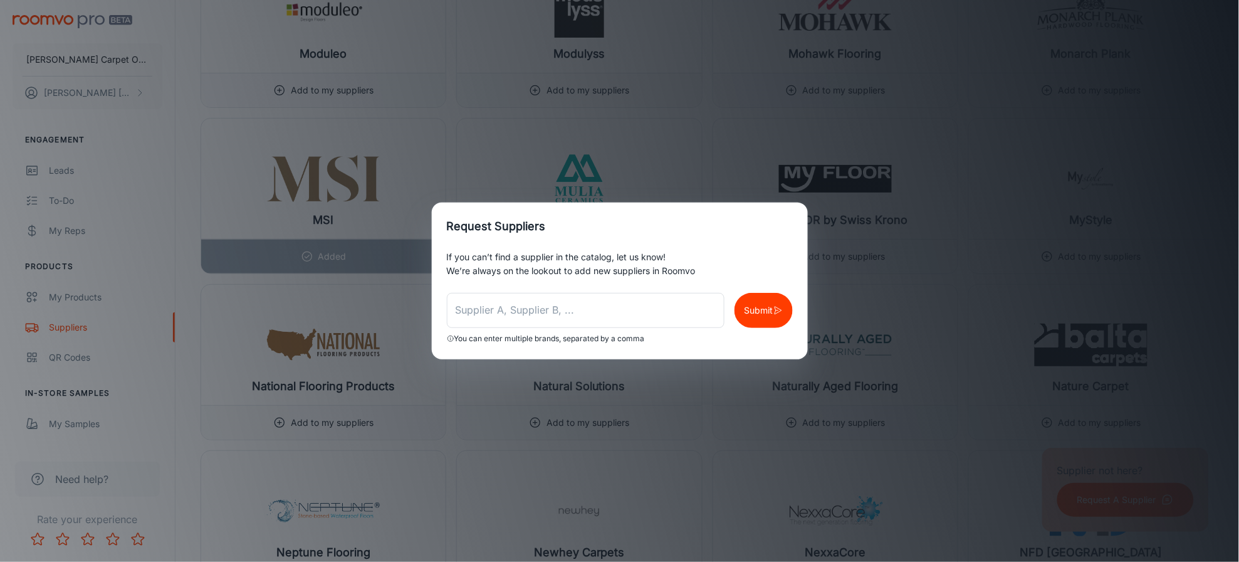
click at [718, 131] on div "Request Suppliers If you can’t find a supplier in the catalog, let us know! We’…" at bounding box center [619, 281] width 1239 height 562
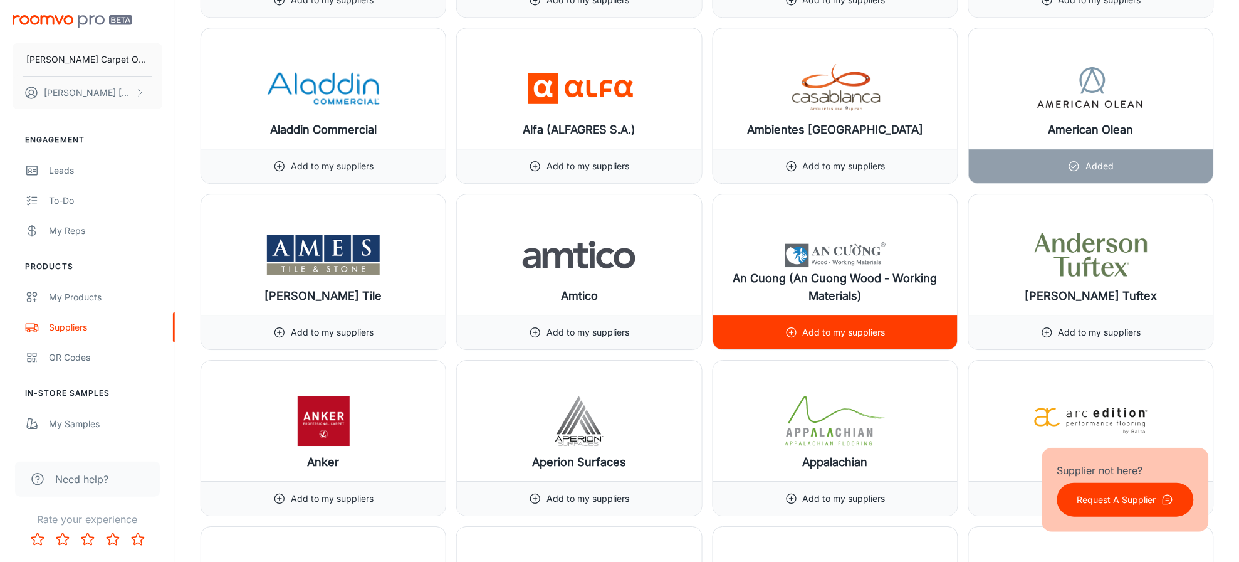
scroll to position [0, 0]
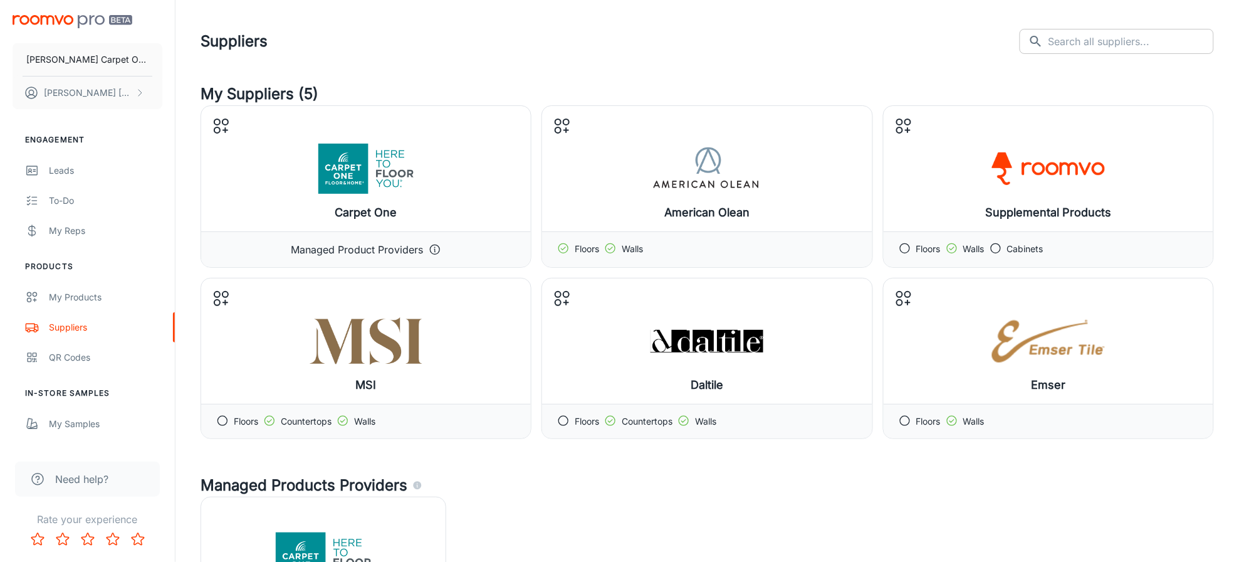
click at [1157, 37] on input "text" at bounding box center [1132, 41] width 166 height 25
click at [817, 30] on div "Suppliers ​ ​" at bounding box center [708, 41] width 1014 height 33
click at [1104, 41] on input "text" at bounding box center [1132, 41] width 166 height 25
click at [1087, 40] on input "text" at bounding box center [1132, 41] width 166 height 25
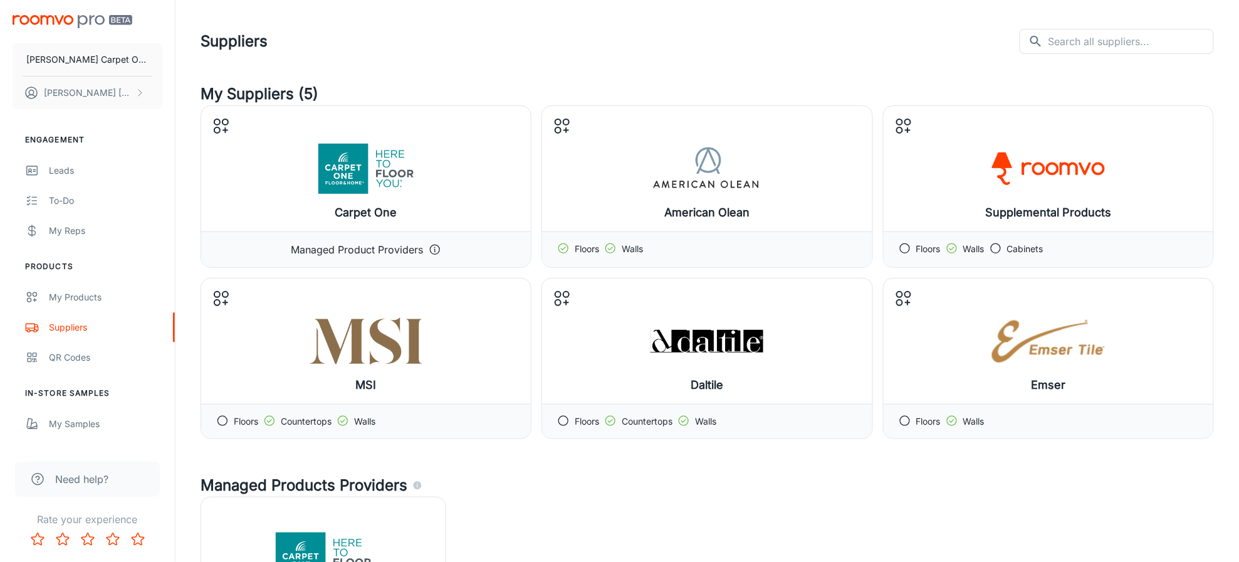
click at [824, 43] on div "Suppliers ​ ​" at bounding box center [708, 41] width 1014 height 33
click at [1139, 39] on input "text" at bounding box center [1132, 41] width 166 height 25
click at [831, 13] on header "Suppliers ​ ​" at bounding box center [708, 41] width 1044 height 83
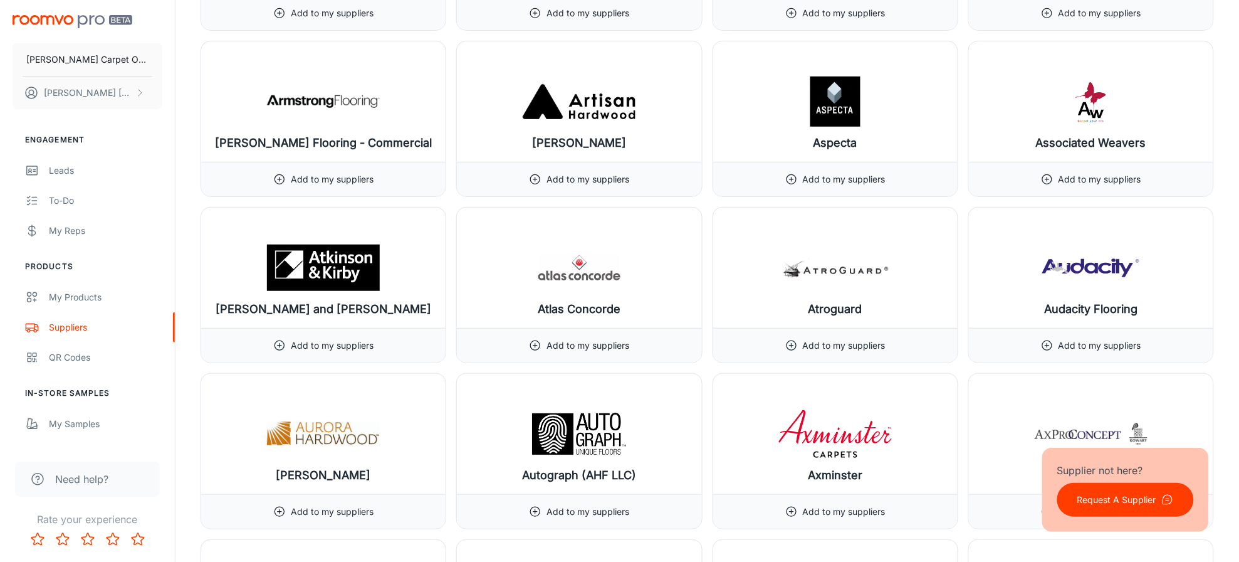
scroll to position [2204, 0]
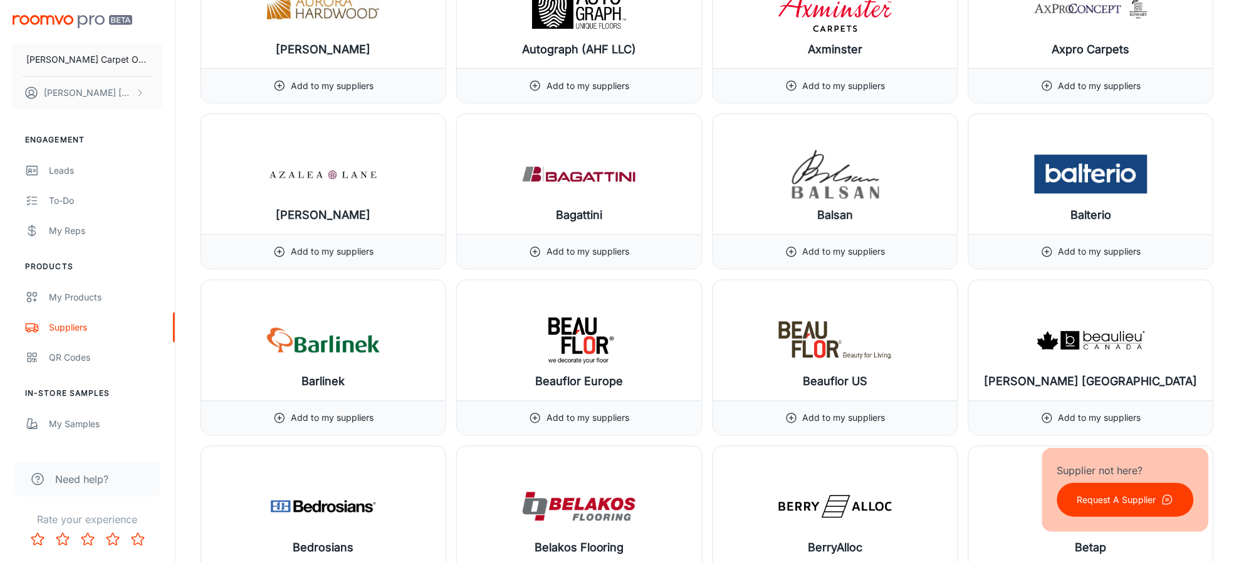
click at [709, 113] on div "Balsan Add to my suppliers" at bounding box center [831, 186] width 256 height 166
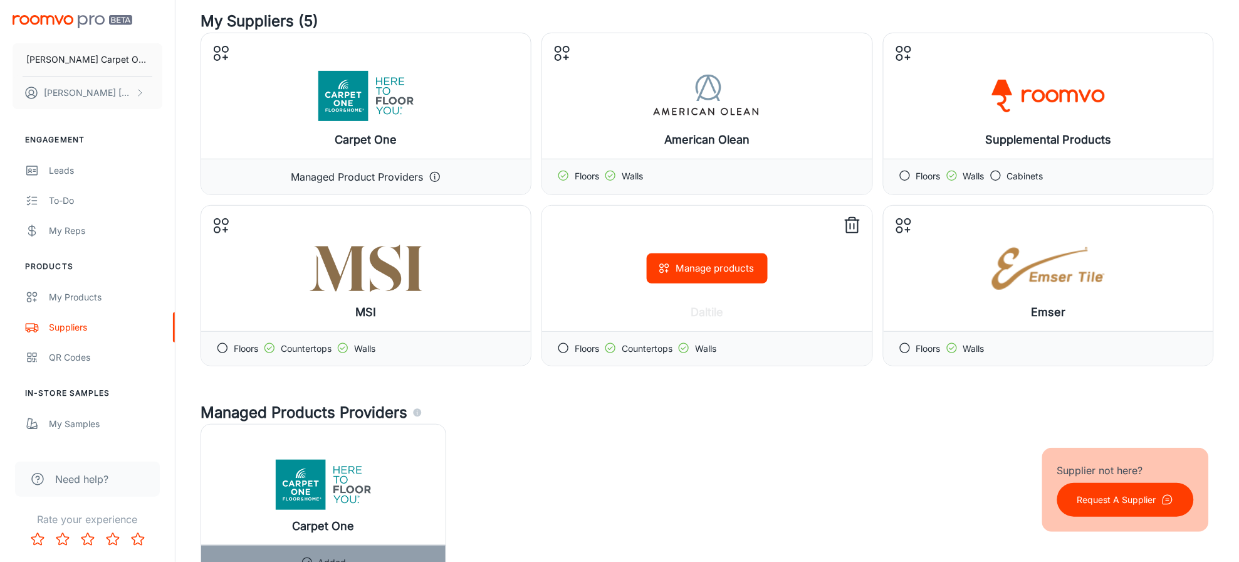
scroll to position [0, 0]
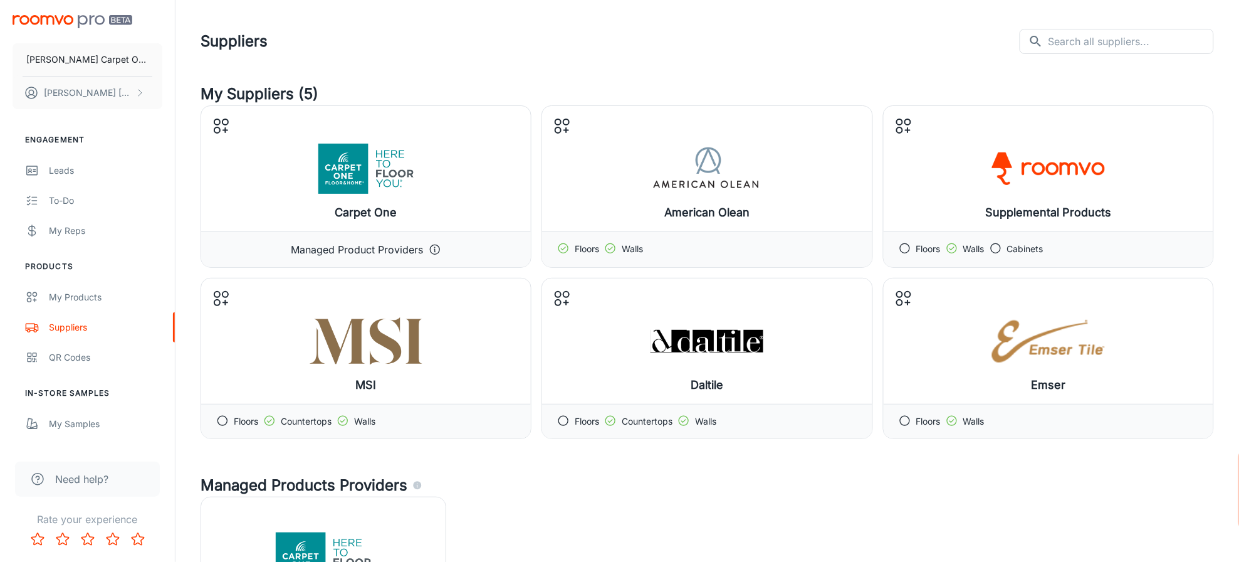
click at [767, 25] on div "Suppliers ​ ​" at bounding box center [708, 41] width 1014 height 33
